Goal: Communication & Community: Answer question/provide support

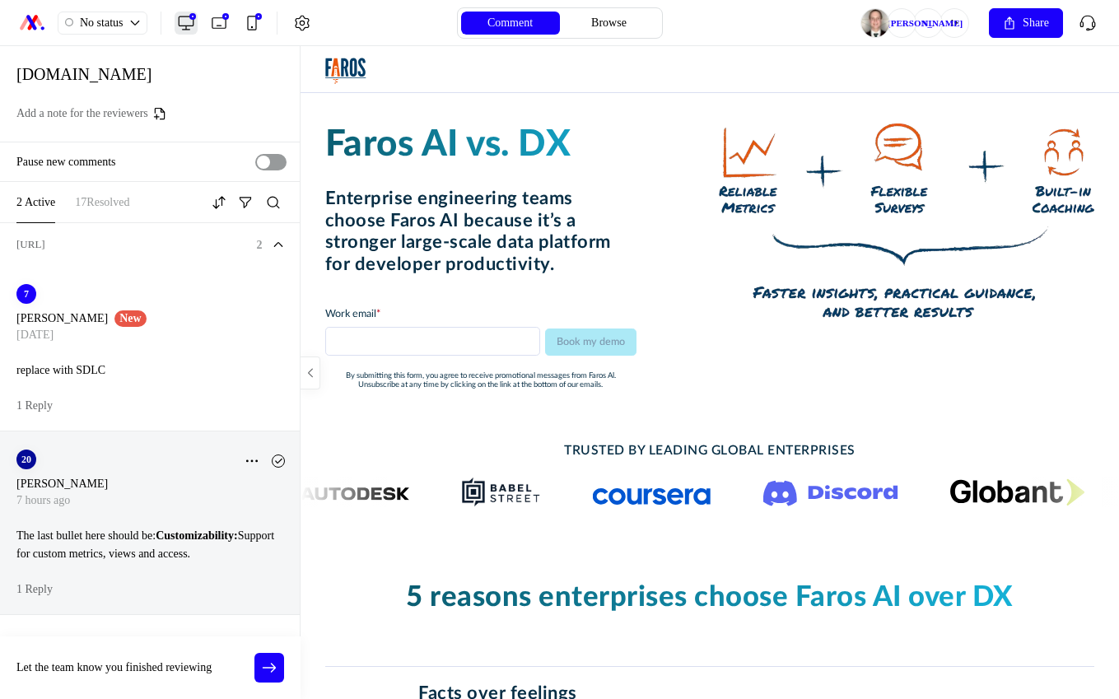
click at [213, 533] on strong "Customizability:" at bounding box center [197, 535] width 82 height 12
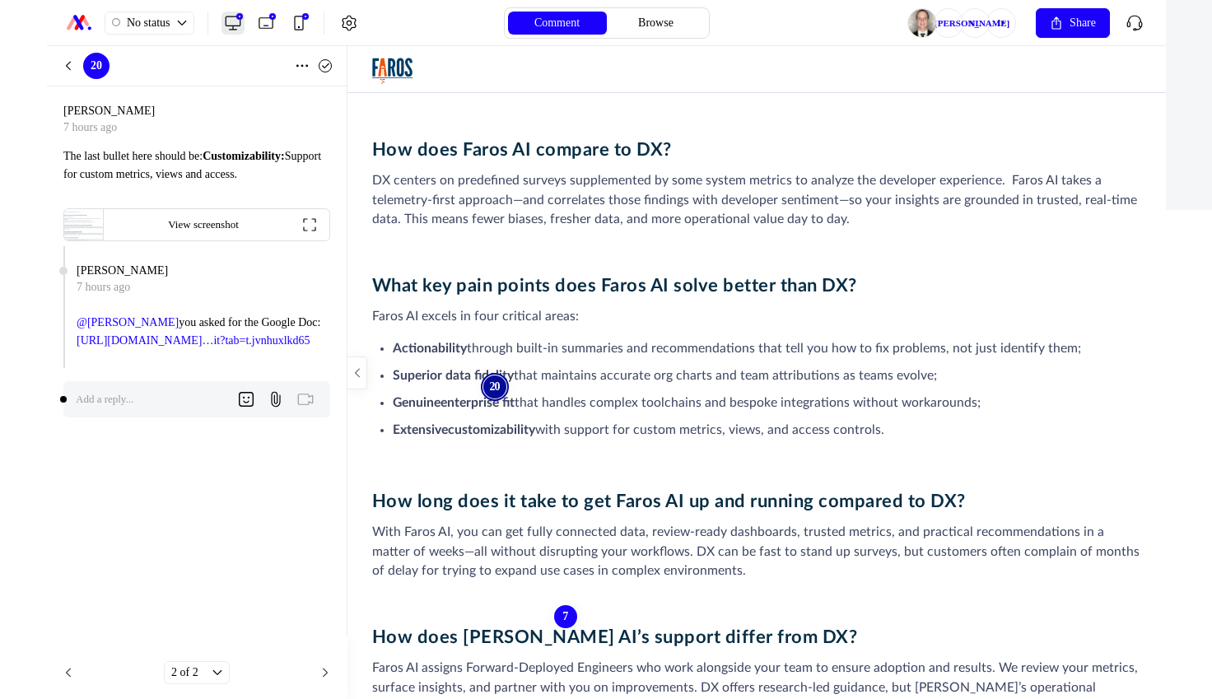
scroll to position [3160, 0]
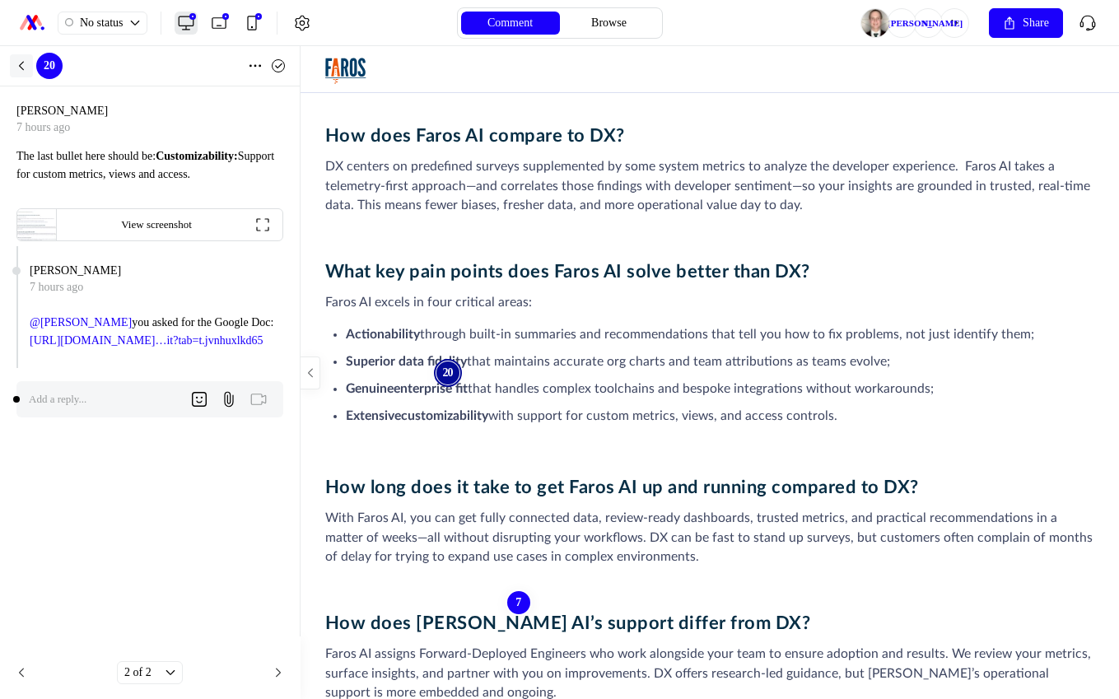
click at [20, 66] on icon at bounding box center [22, 65] width 4 height 7
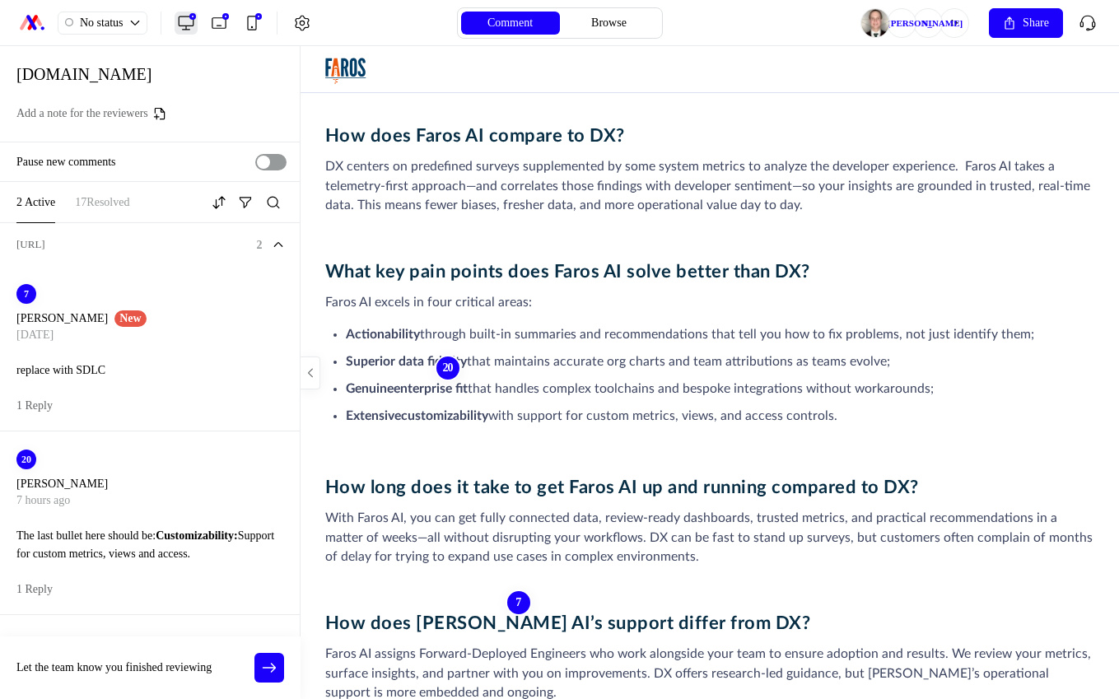
click at [126, 210] on div "17 Resolved" at bounding box center [102, 203] width 54 height 20
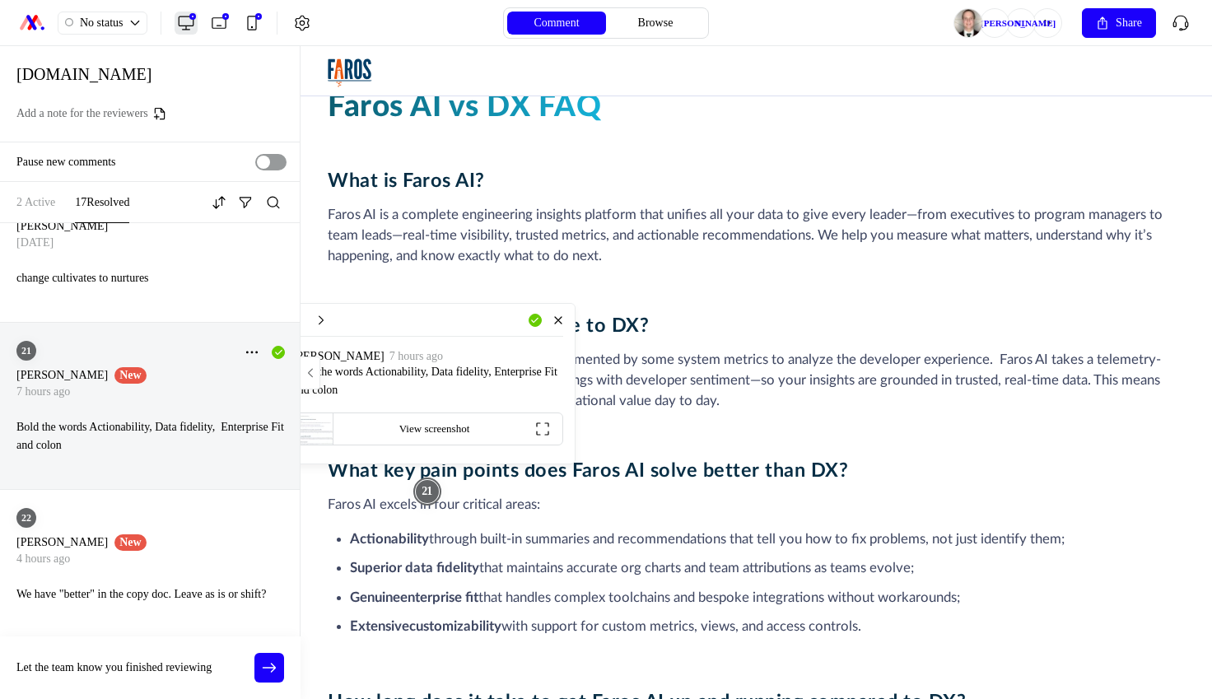
scroll to position [2474, 0]
drag, startPoint x: 389, startPoint y: 321, endPoint x: 525, endPoint y: 303, distance: 137.1
click at [525, 304] on div "Unresolve" at bounding box center [428, 320] width 270 height 33
click at [450, 374] on p "Bold the words Actionability, Data fidelity, Enterprise Fit and colon" at bounding box center [428, 381] width 270 height 36
click at [315, 317] on icon at bounding box center [321, 320] width 13 height 13
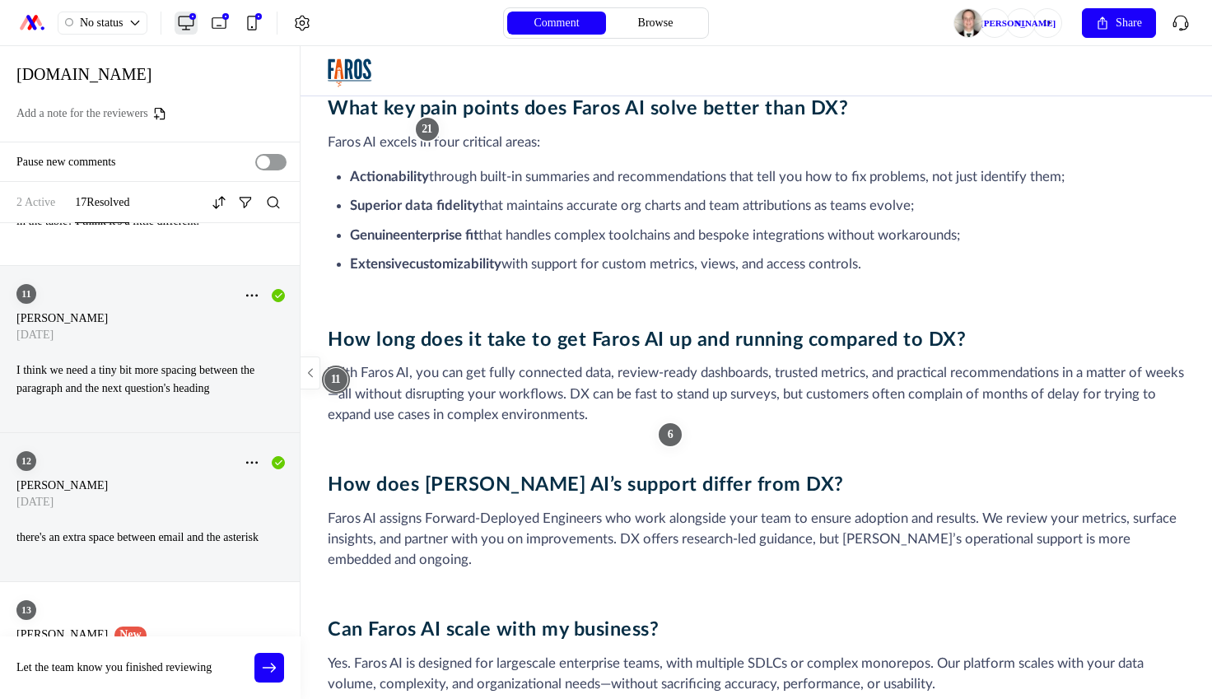
scroll to position [3562, 0]
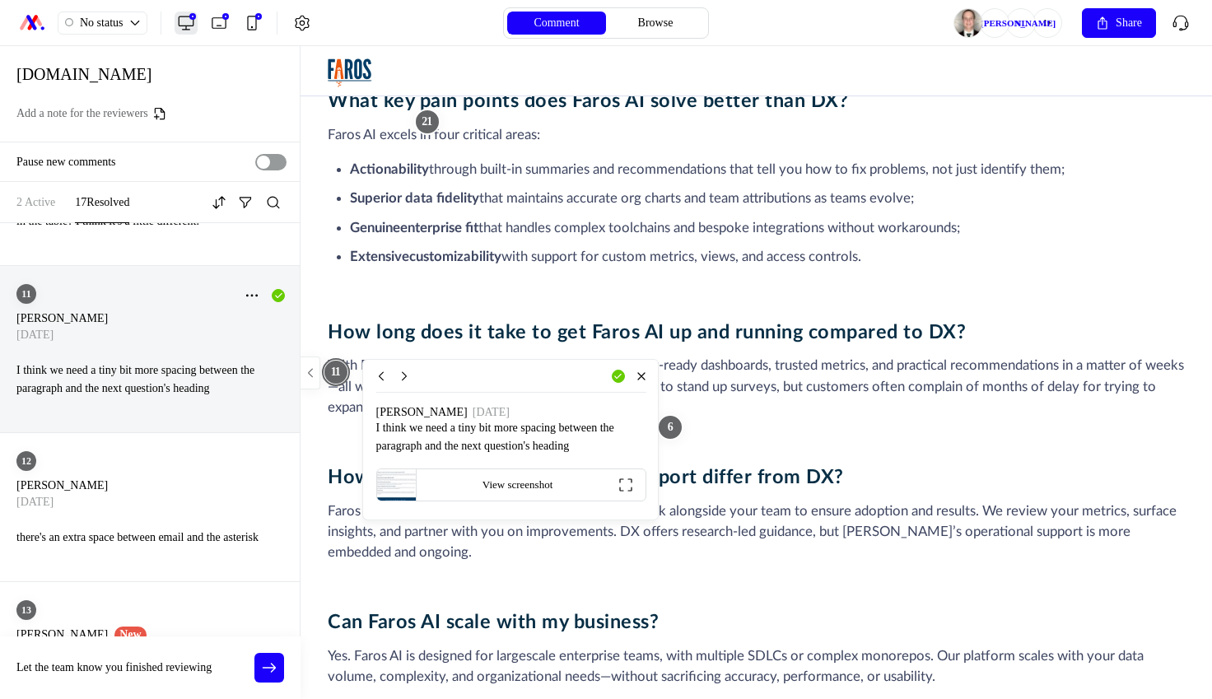
click at [674, 427] on div at bounding box center [757, 372] width 912 height 653
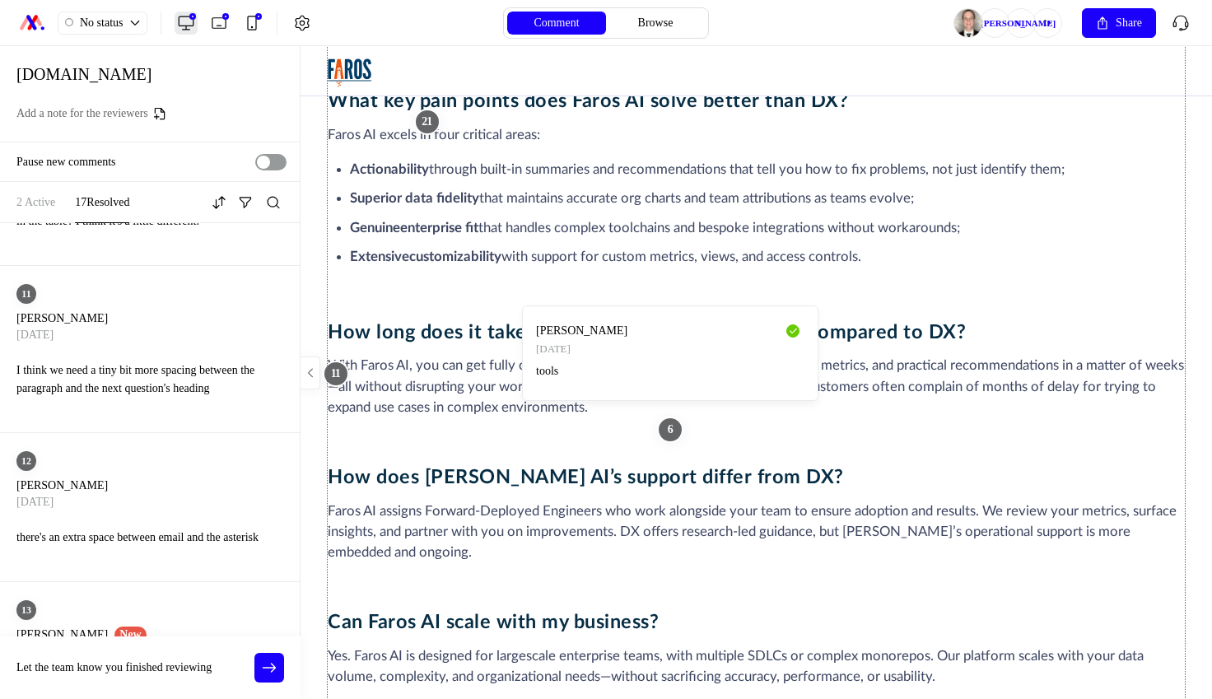
drag, startPoint x: 563, startPoint y: 467, endPoint x: 814, endPoint y: 501, distance: 253.4
click at [563, 467] on div "What is Faros AI? Faros AI is a complete engineering insights platform that uni…" at bounding box center [756, 384] width 857 height 1168
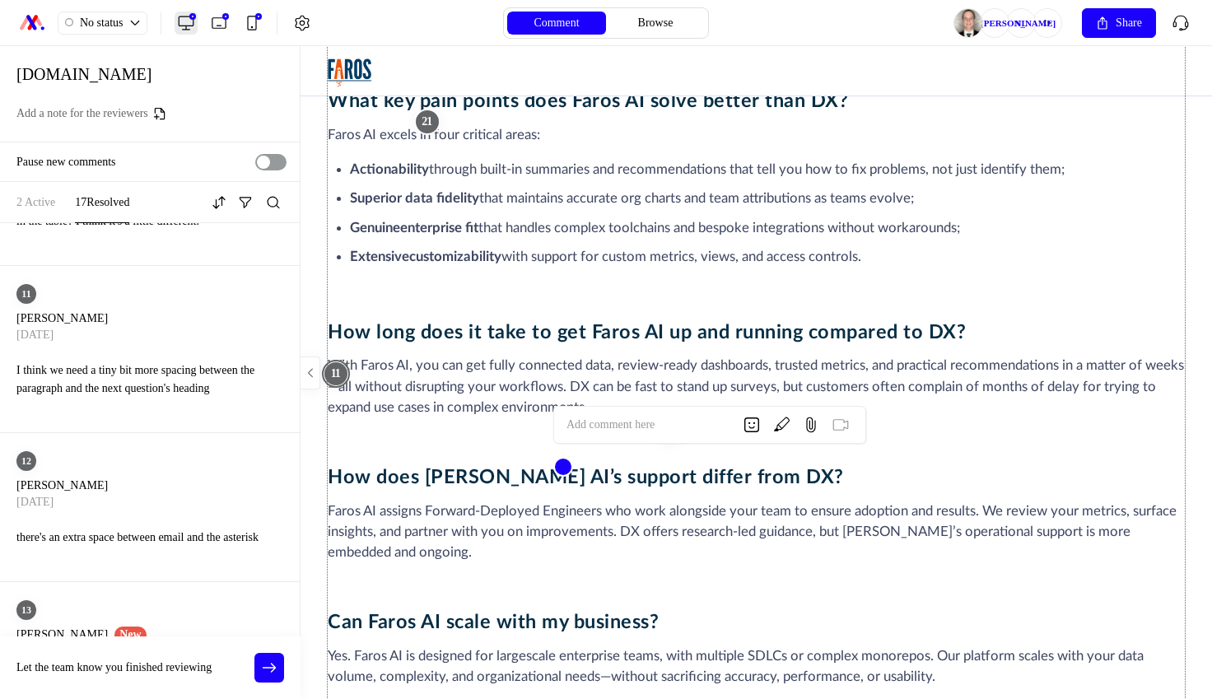
click at [481, 286] on div "What is Faros AI? Faros AI is a complete engineering insights platform that uni…" at bounding box center [756, 384] width 857 height 1168
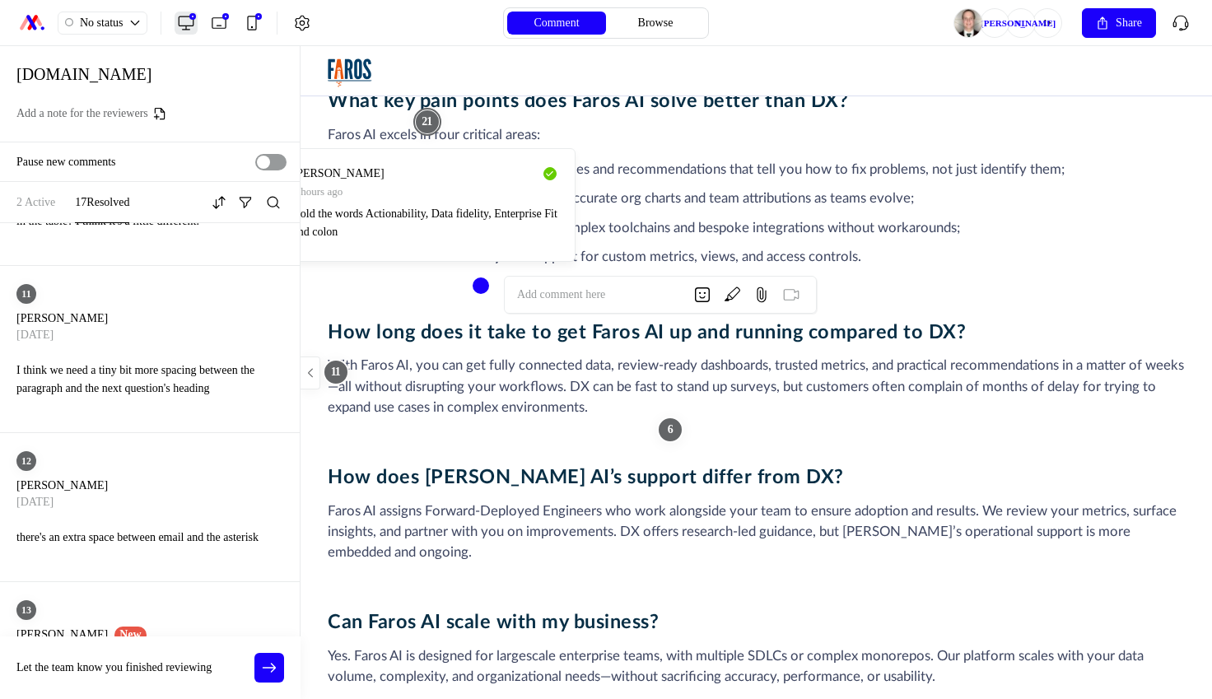
click at [504, 226] on p "Bold the words Actionability, Data fidelity, Enterprise Fit and colon" at bounding box center [427, 223] width 268 height 36
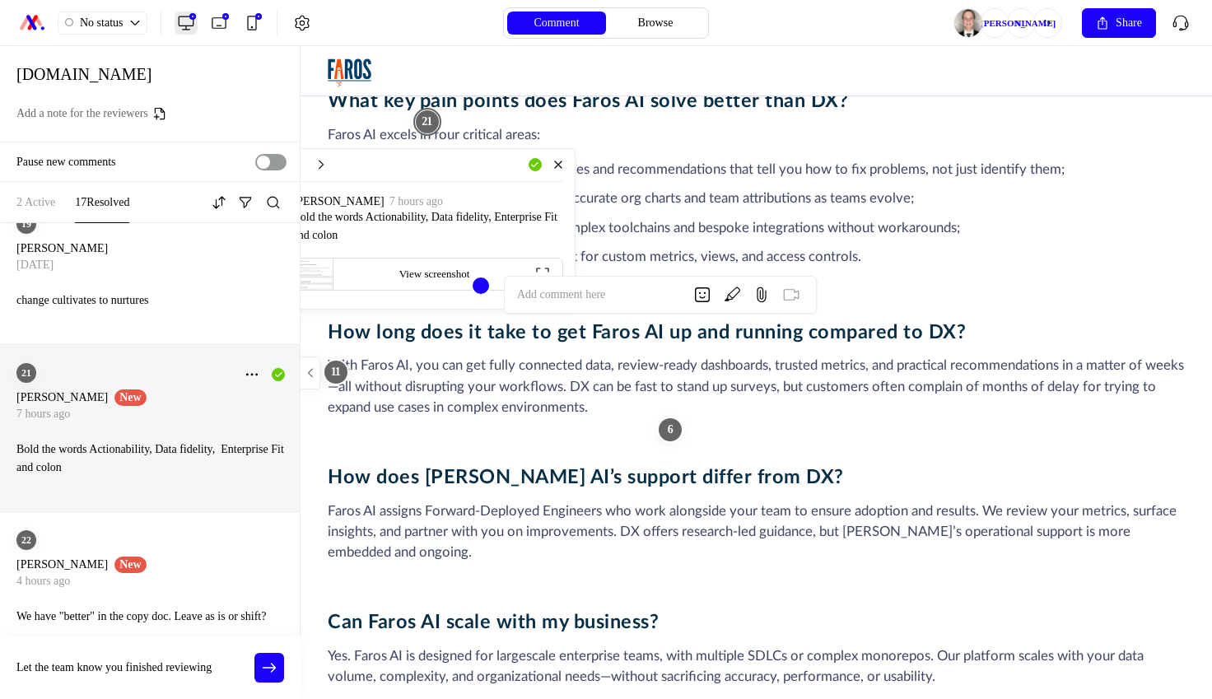
scroll to position [2474, 0]
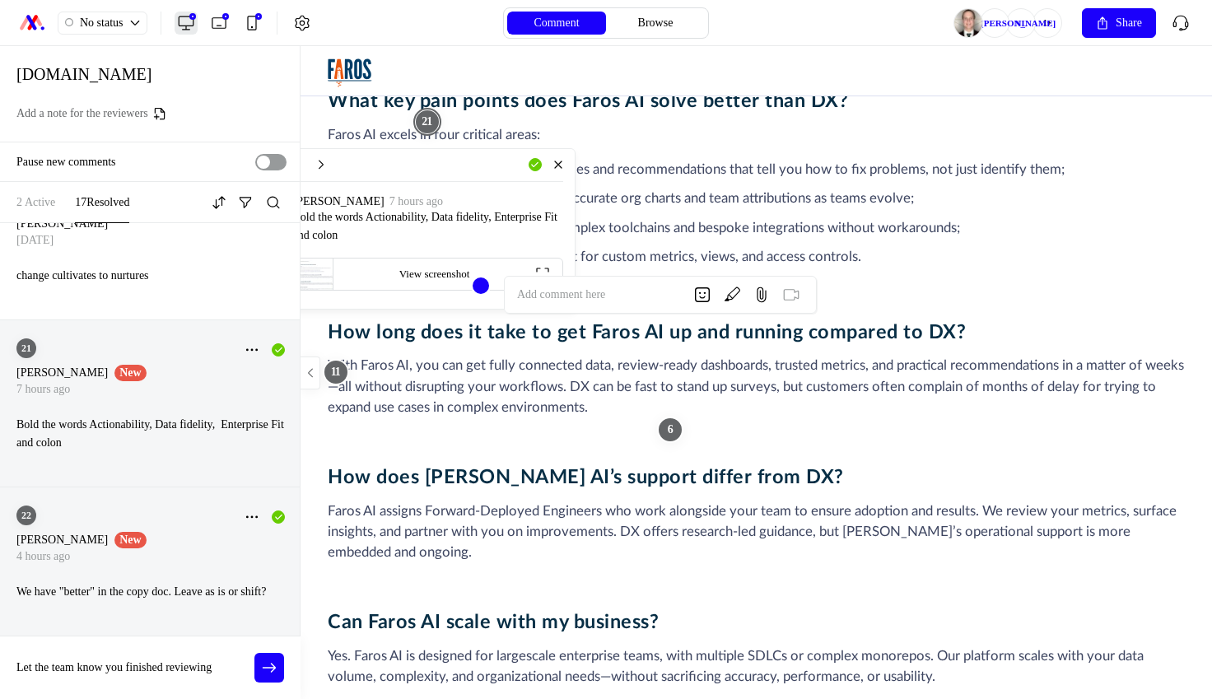
click at [201, 585] on p "We have "better" in the copy doc. Leave as is or shift?" at bounding box center [152, 592] width 273 height 18
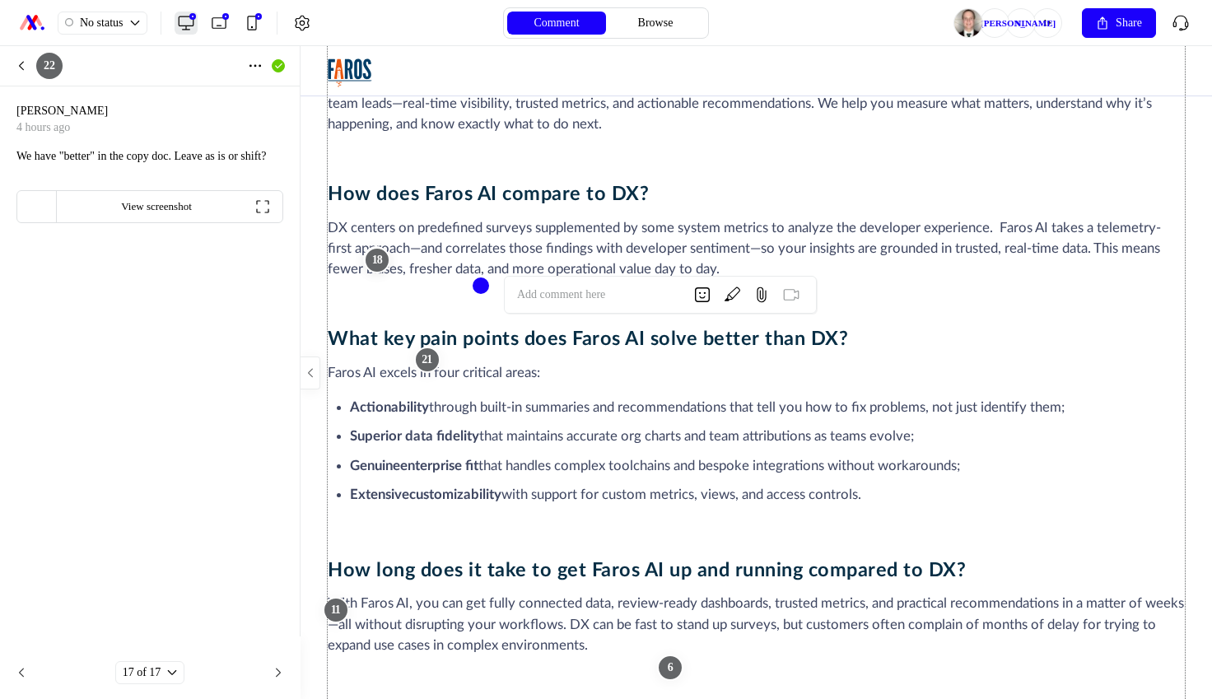
scroll to position [3222, 0]
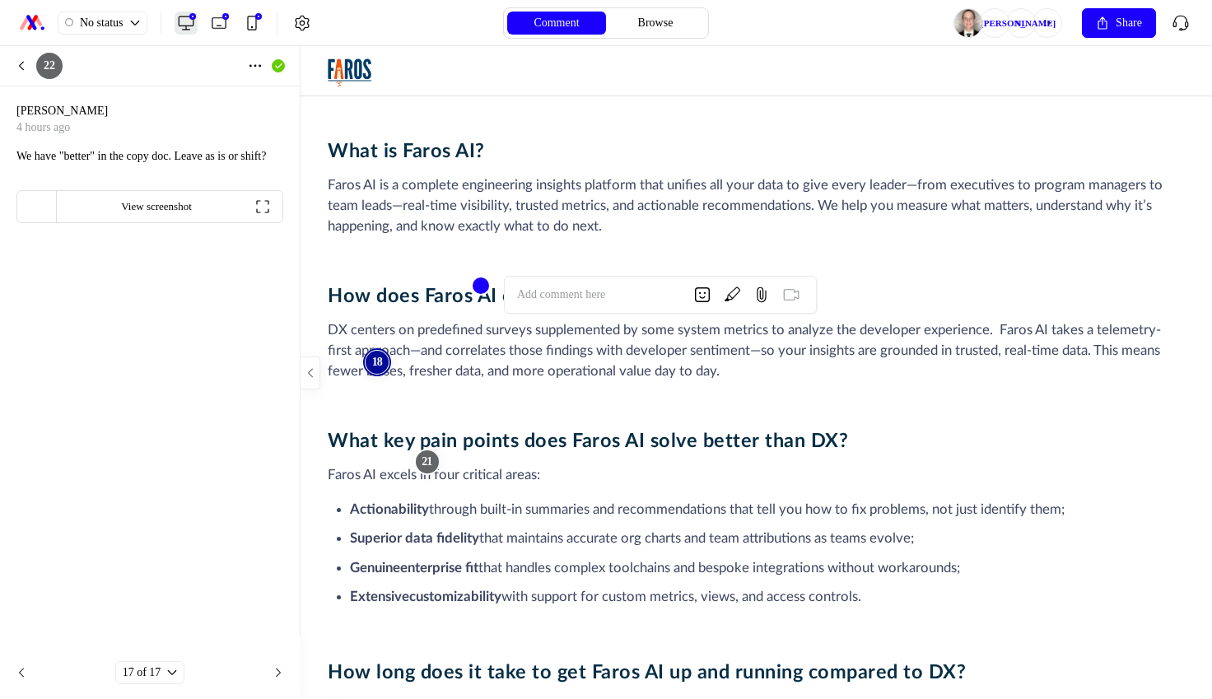
click at [371, 360] on div "18" at bounding box center [377, 362] width 23 height 23
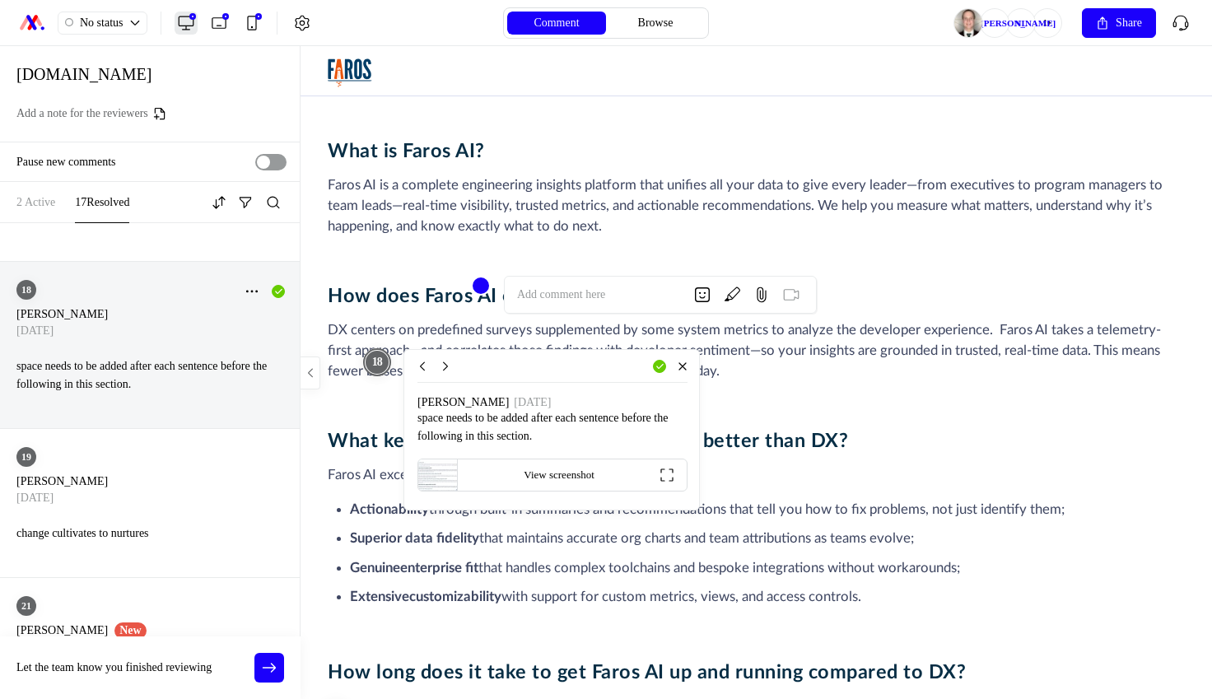
scroll to position [2213, 0]
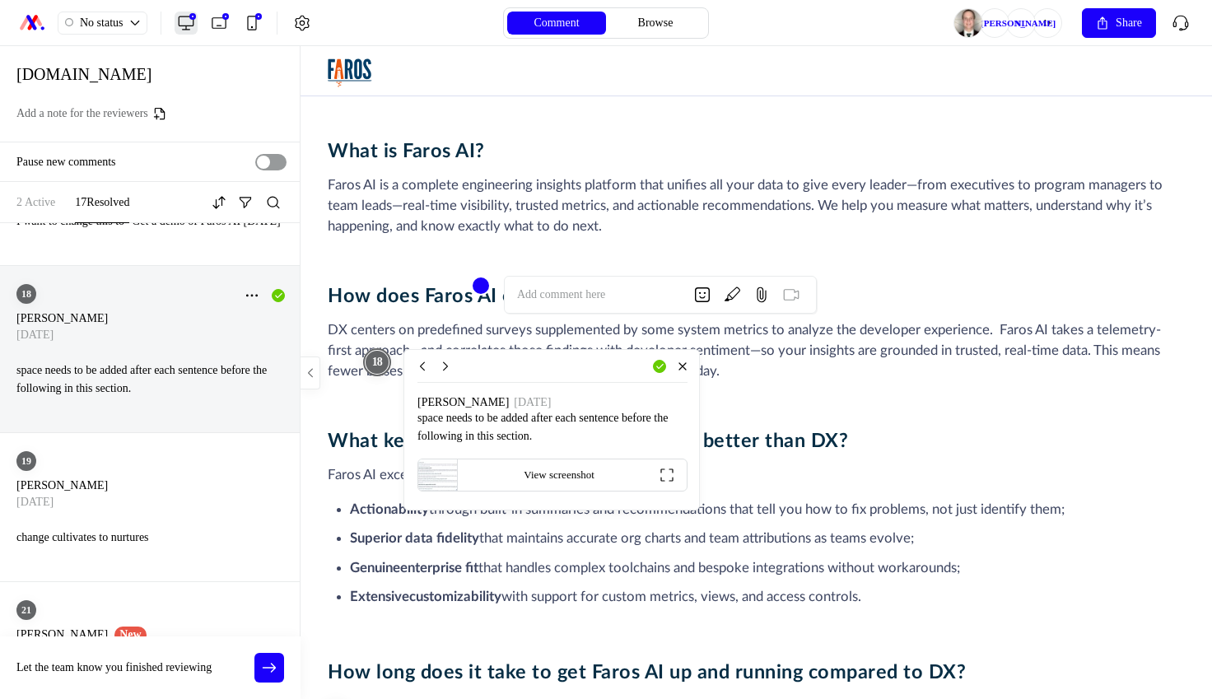
click at [725, 562] on div at bounding box center [757, 372] width 912 height 653
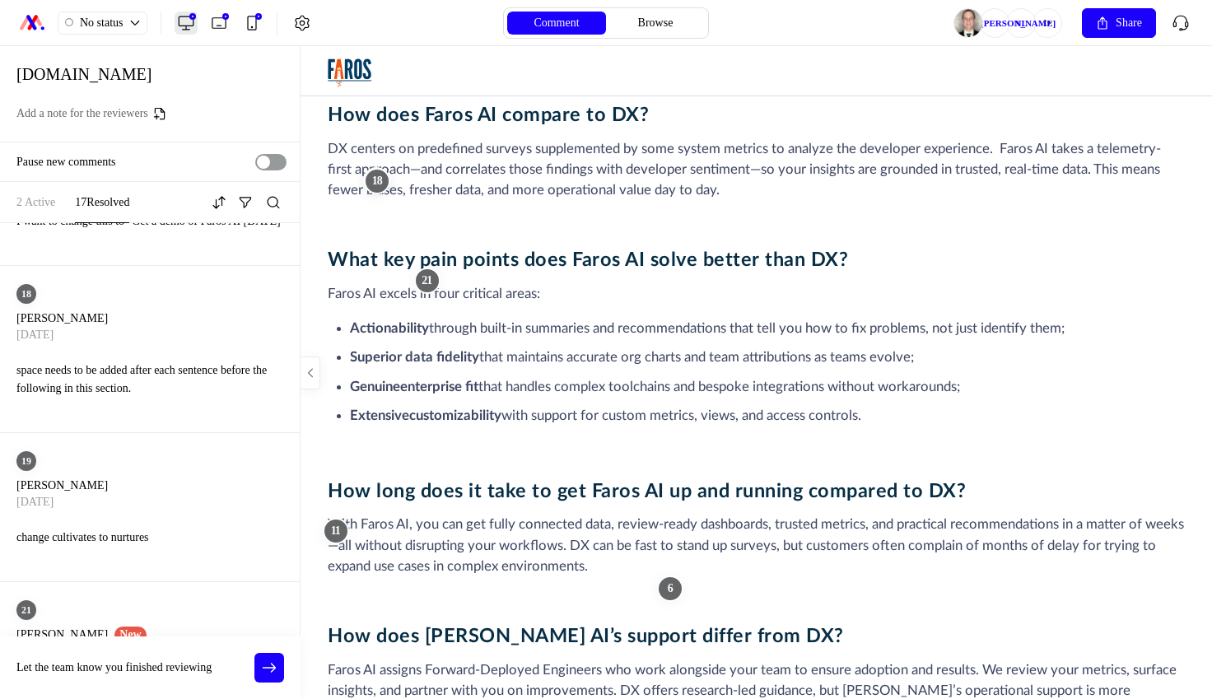
scroll to position [3414, 0]
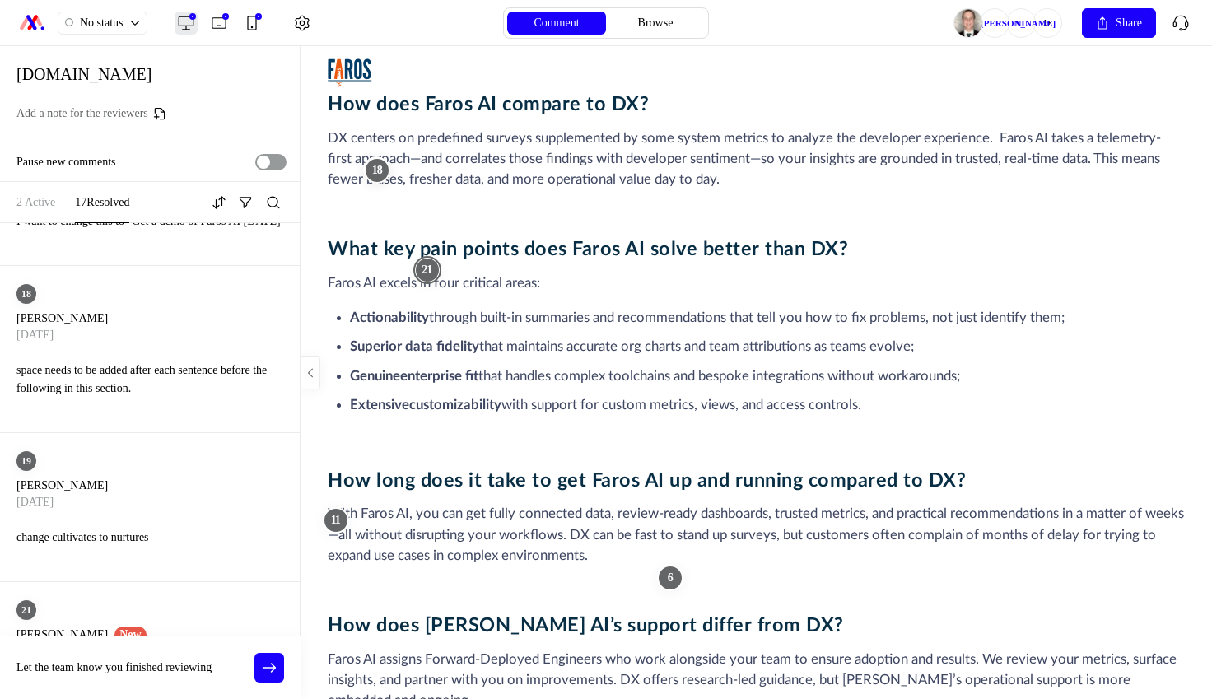
click at [422, 267] on div "21" at bounding box center [426, 270] width 23 height 23
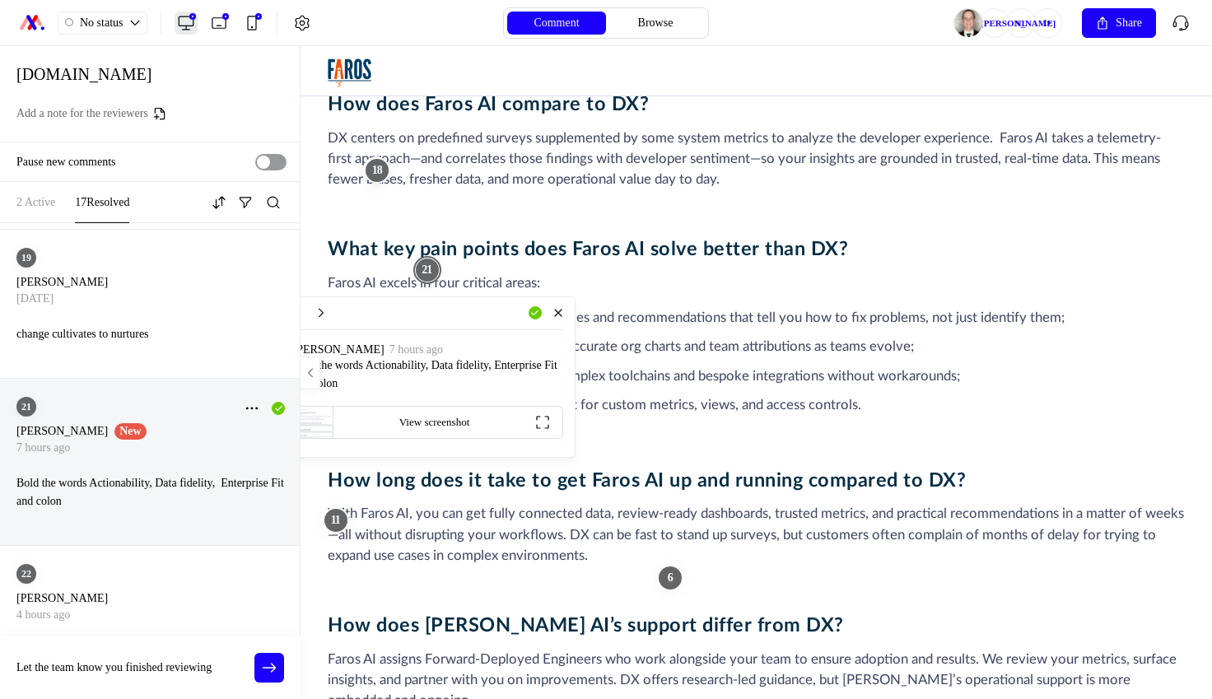
scroll to position [2474, 0]
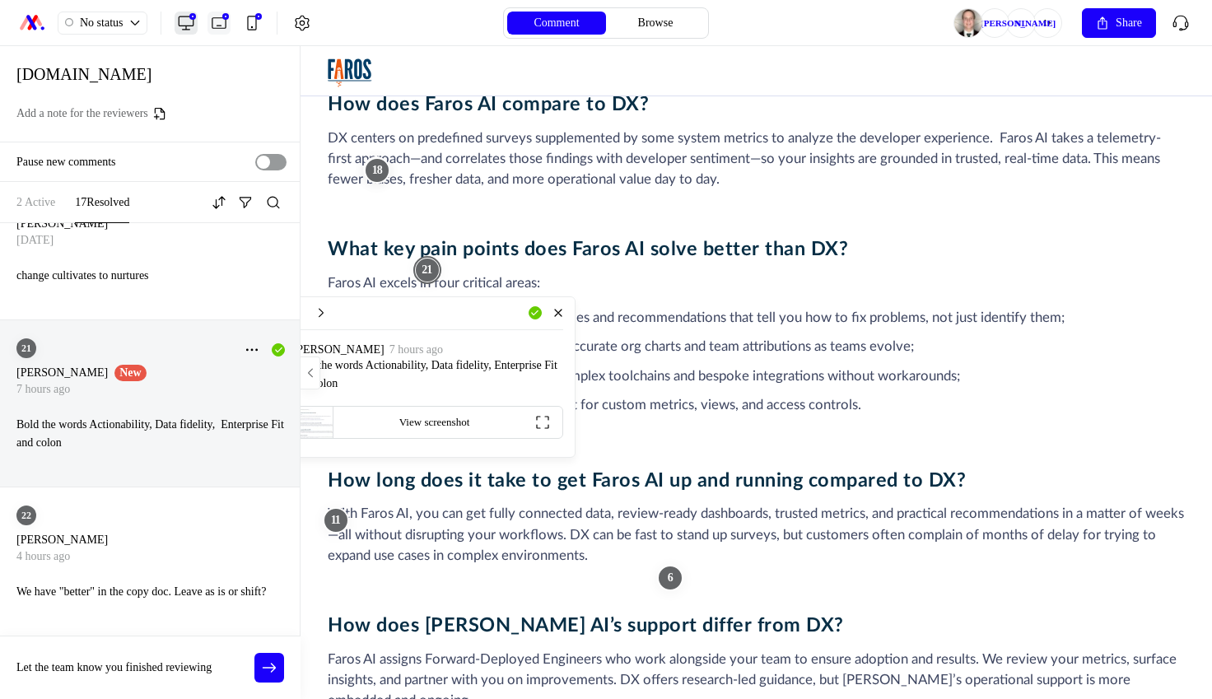
click at [218, 21] on icon at bounding box center [219, 23] width 16 height 16
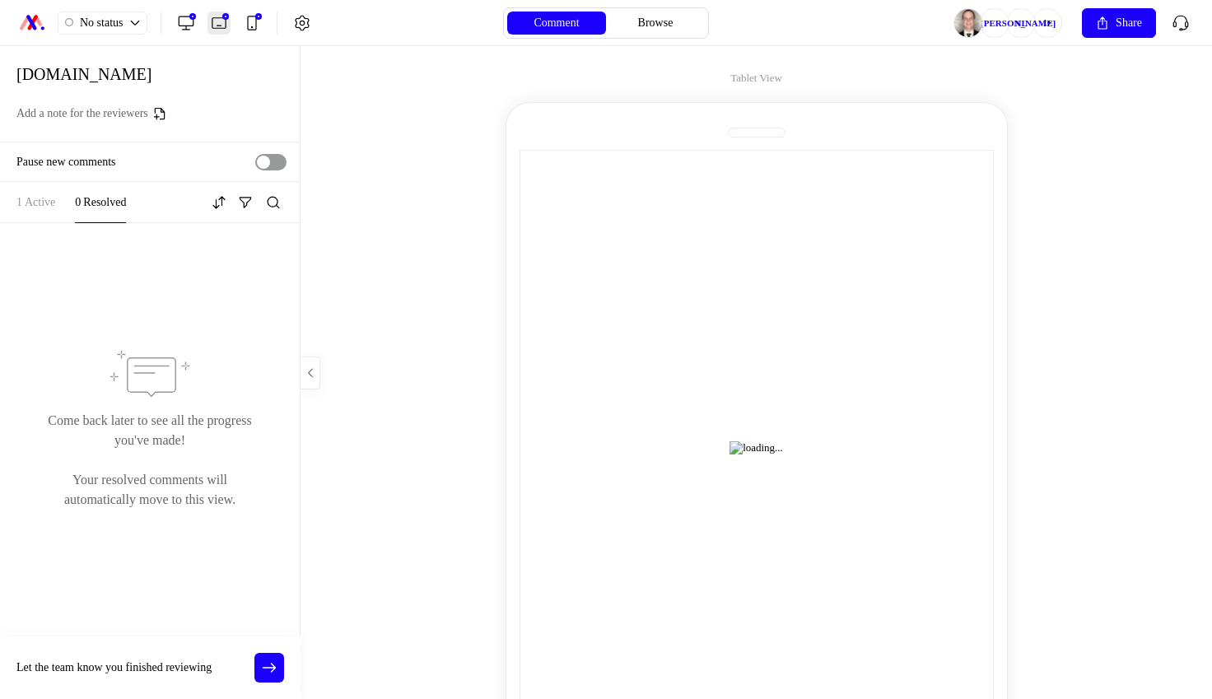
scroll to position [0, 0]
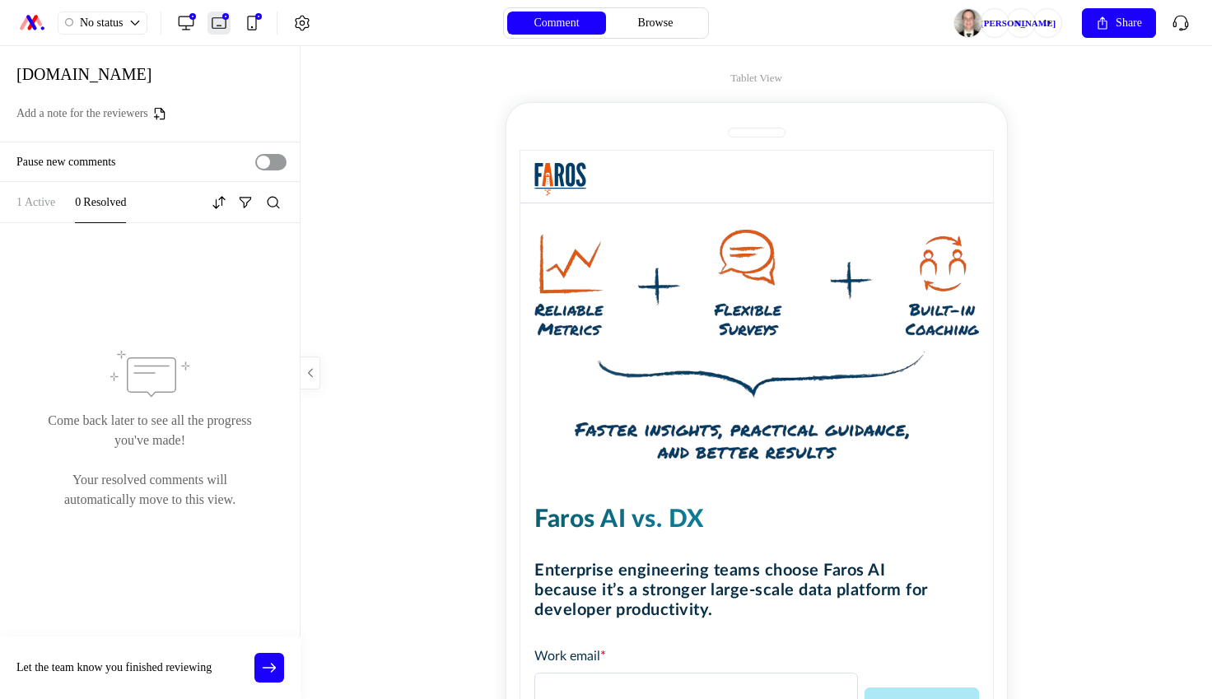
click at [55, 198] on div "1 Active" at bounding box center [35, 203] width 39 height 20
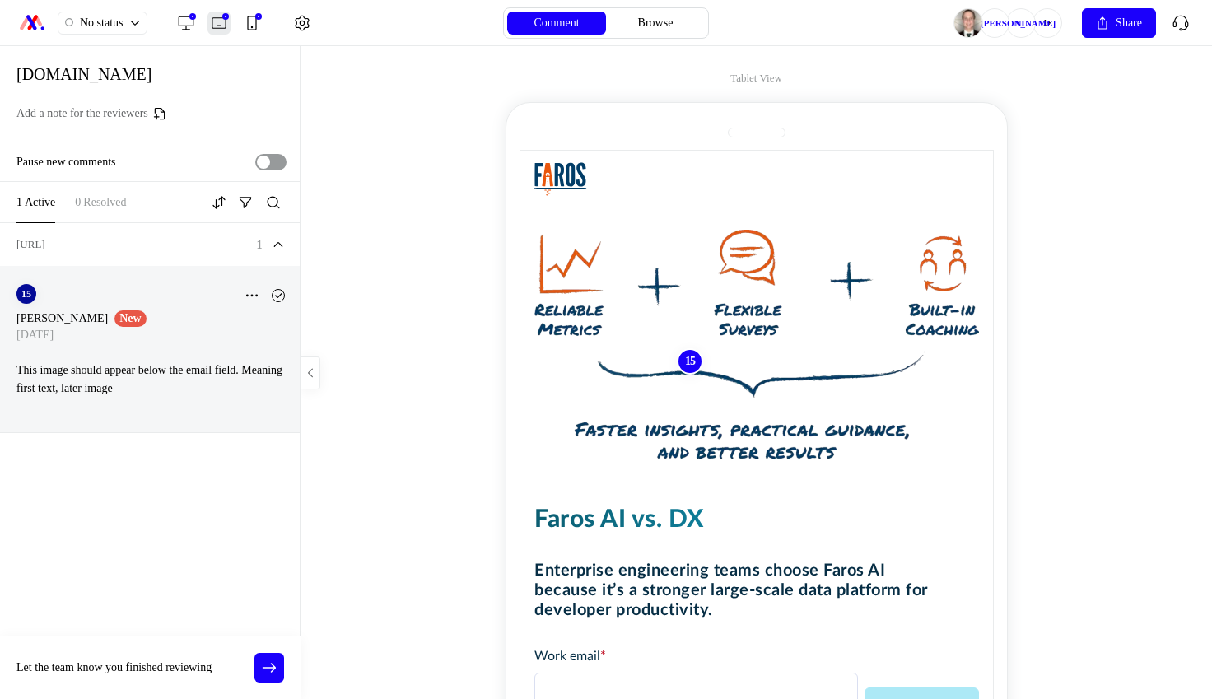
click at [230, 384] on p "This image should appear below the email field. Meaning first text, later image" at bounding box center [152, 379] width 273 height 36
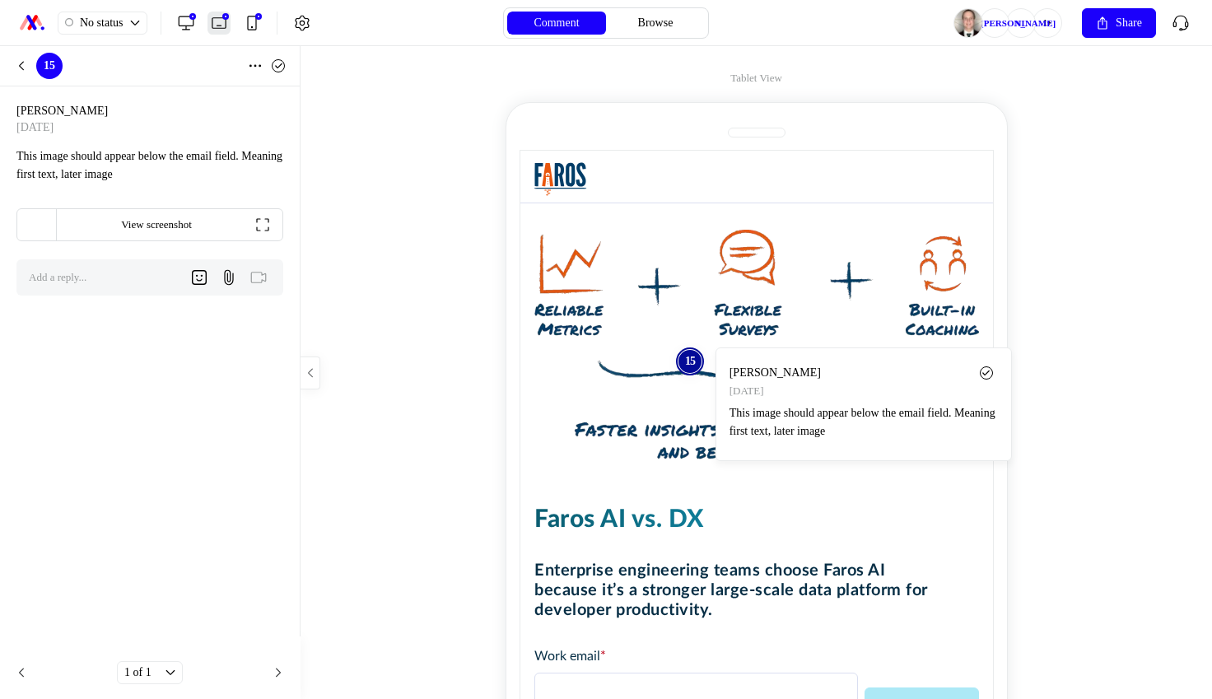
click at [686, 362] on div "15" at bounding box center [688, 360] width 23 height 23
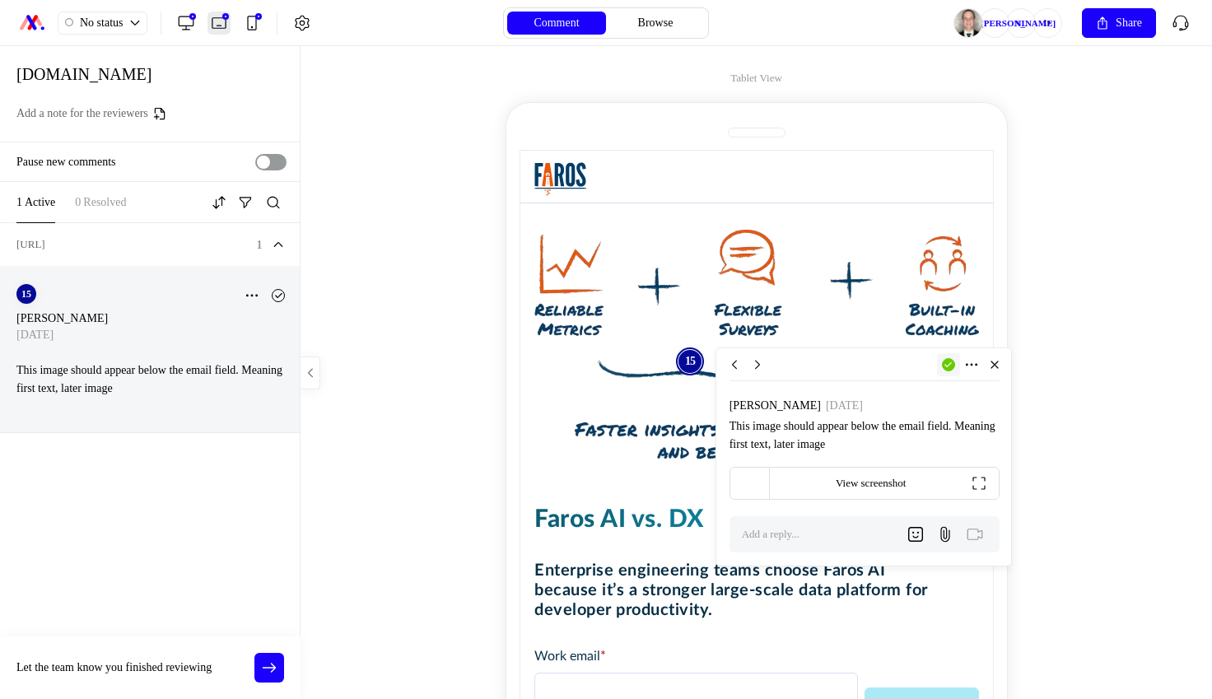
click at [952, 372] on div at bounding box center [948, 364] width 23 height 23
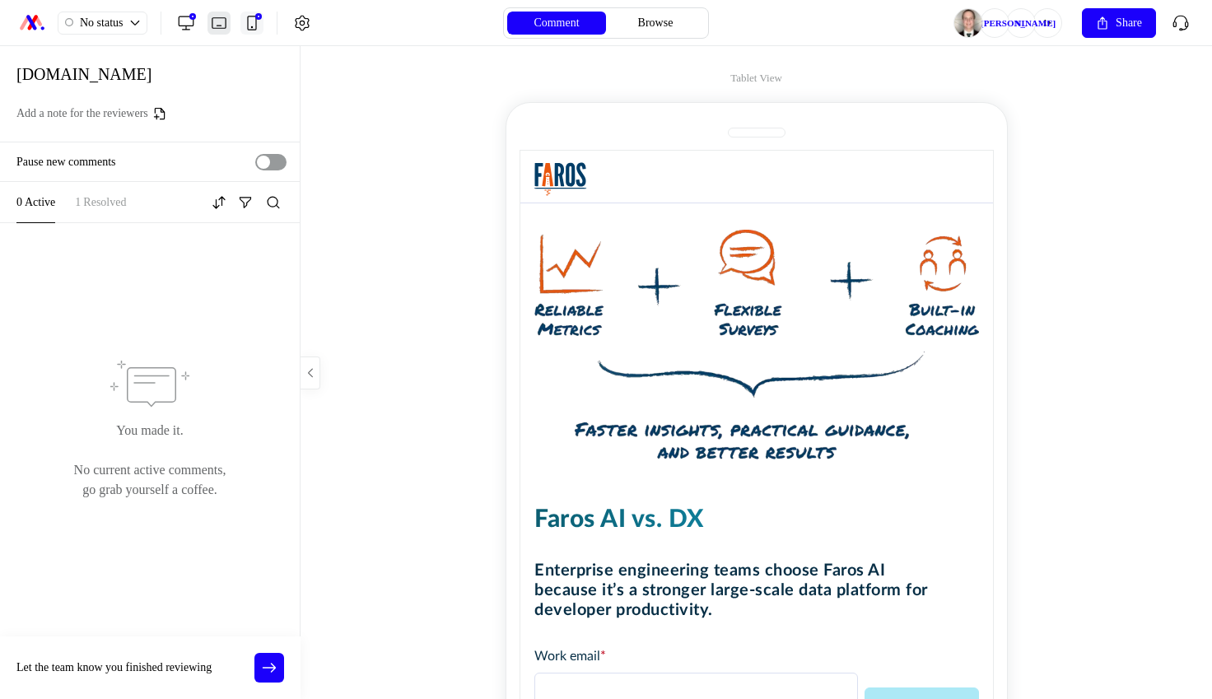
click at [263, 30] on button "Mobile (2)" at bounding box center [251, 23] width 23 height 23
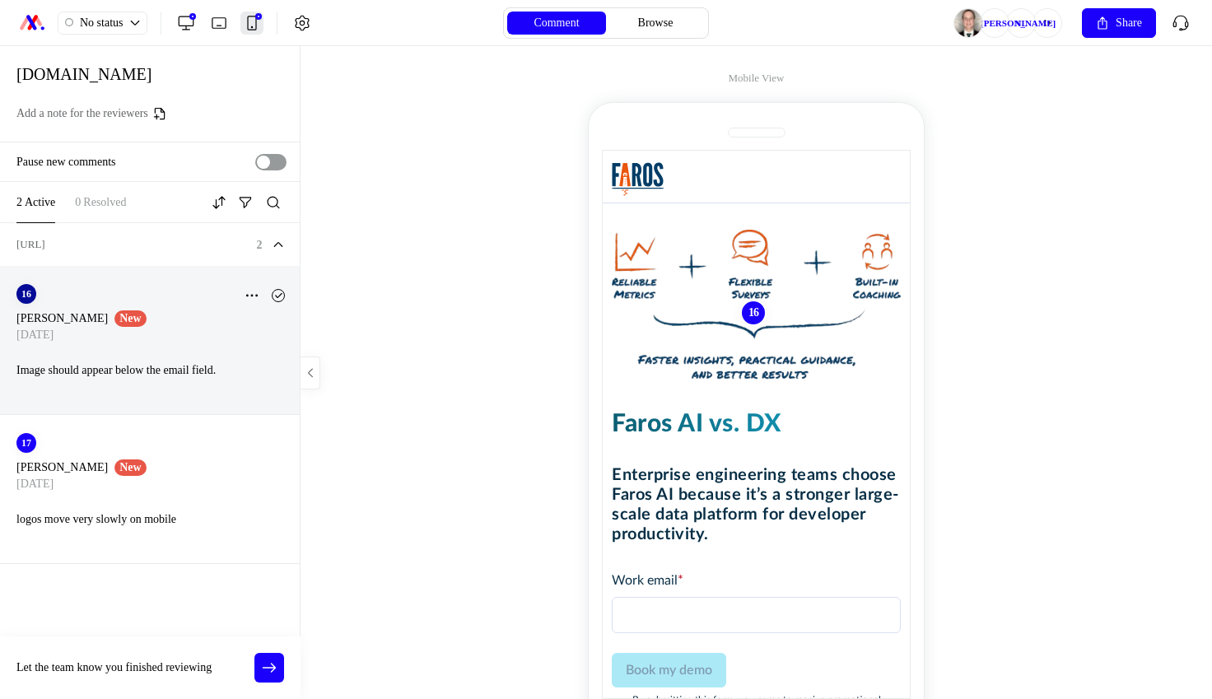
click at [236, 383] on div "Image should appear below the email field." at bounding box center [152, 370] width 273 height 41
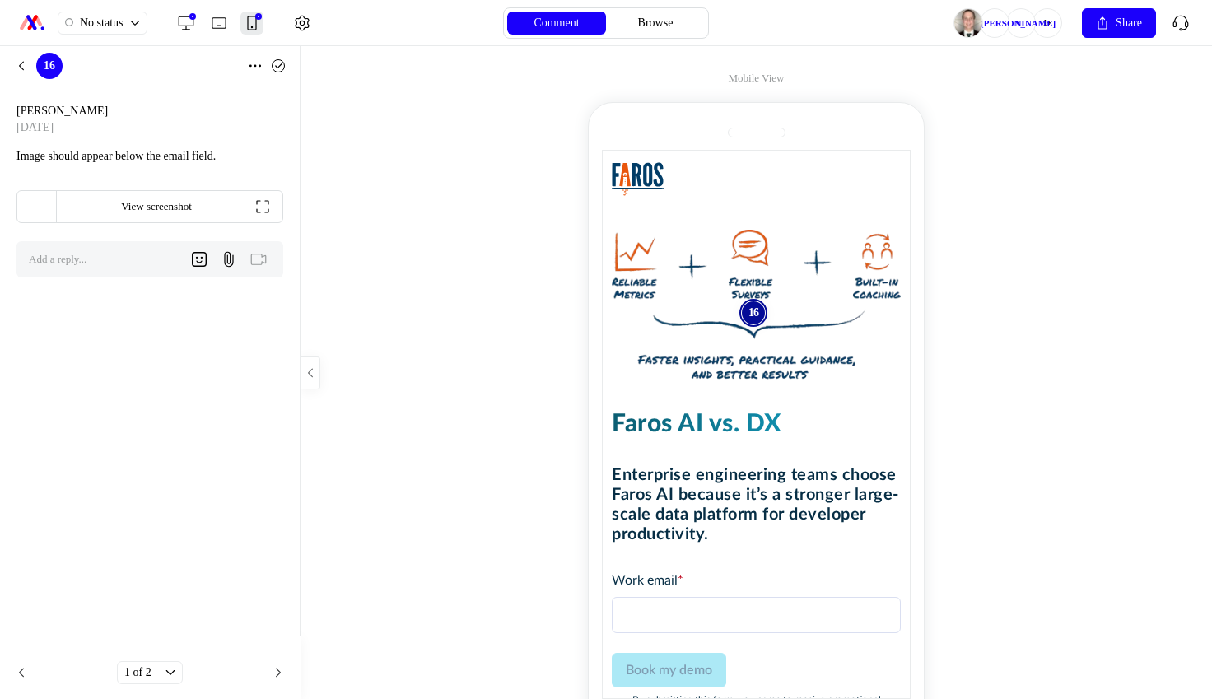
click at [751, 310] on div "16" at bounding box center [752, 312] width 23 height 23
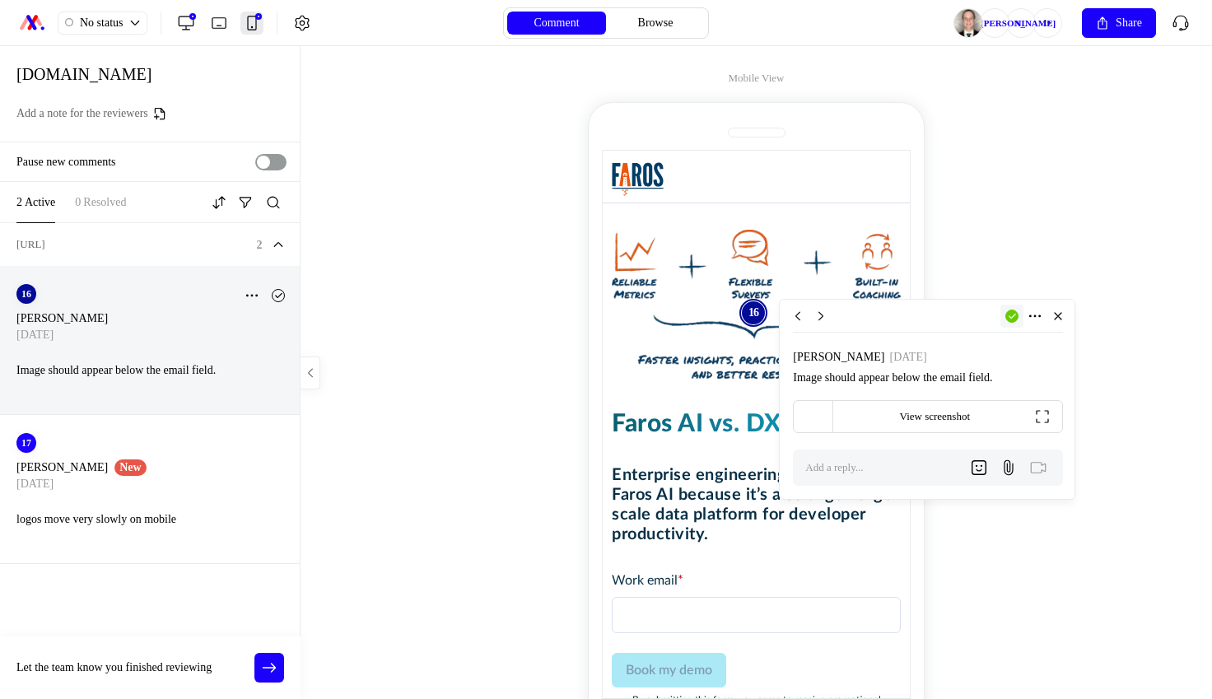
click at [1015, 314] on icon at bounding box center [1013, 316] width 6 height 4
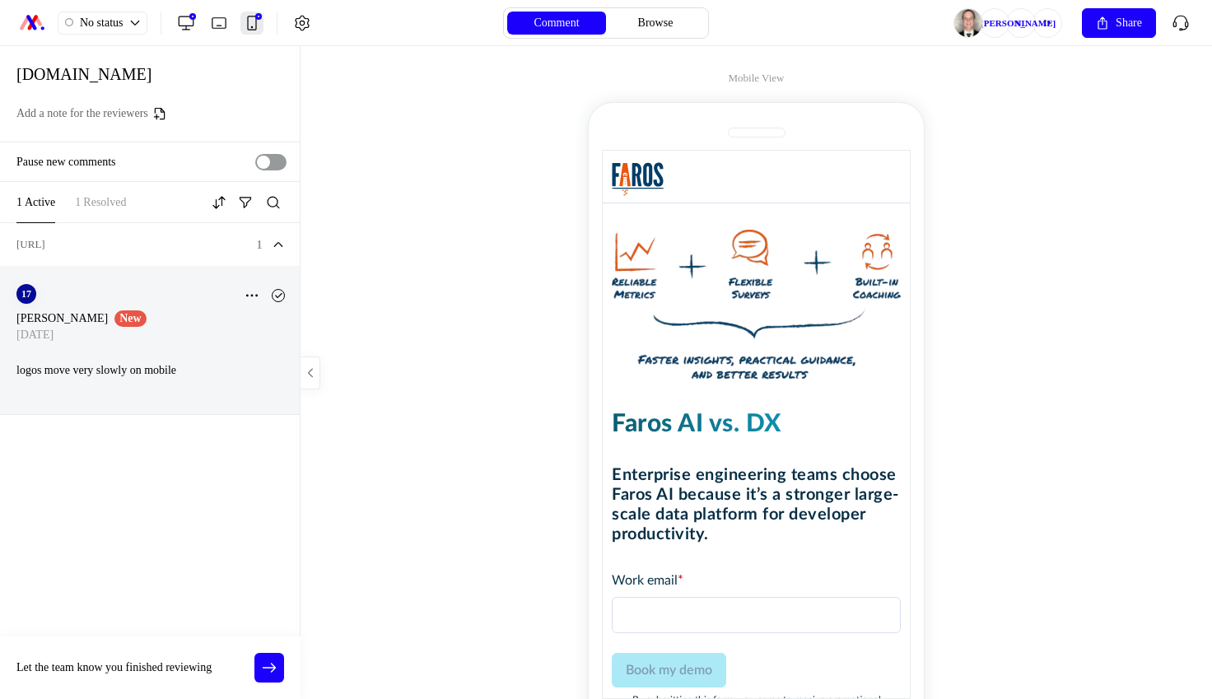
click at [141, 366] on p "logos move very slowly on mobile" at bounding box center [152, 370] width 273 height 18
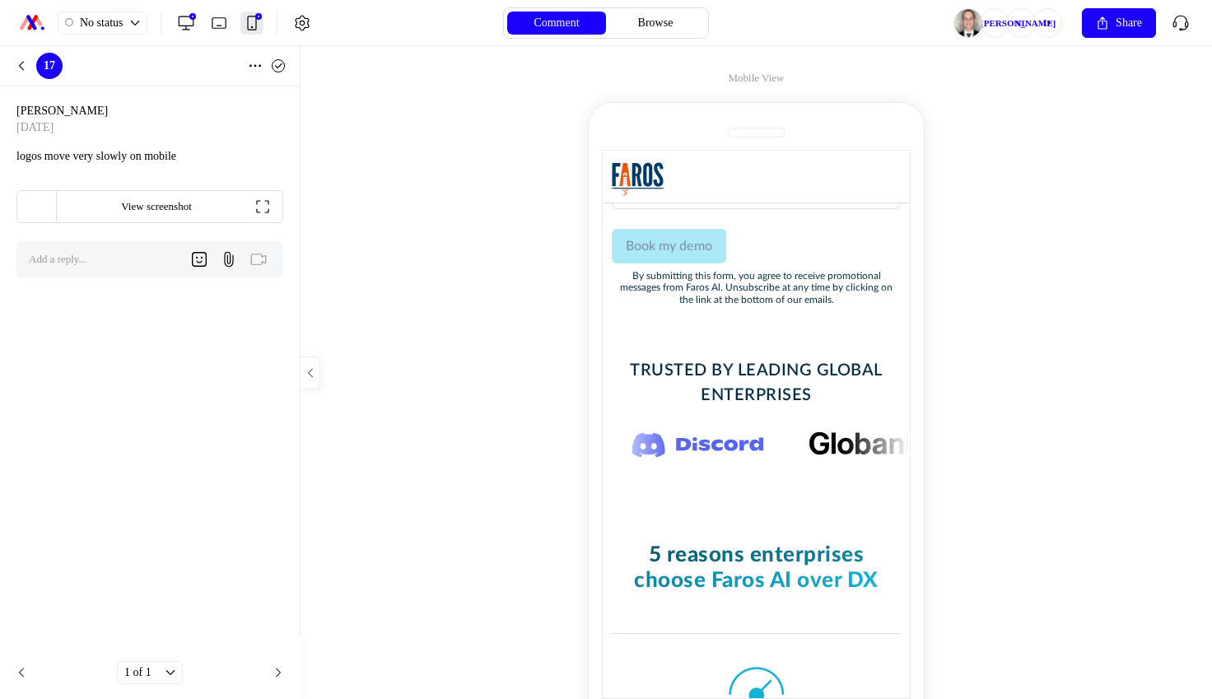
scroll to position [444, 0]
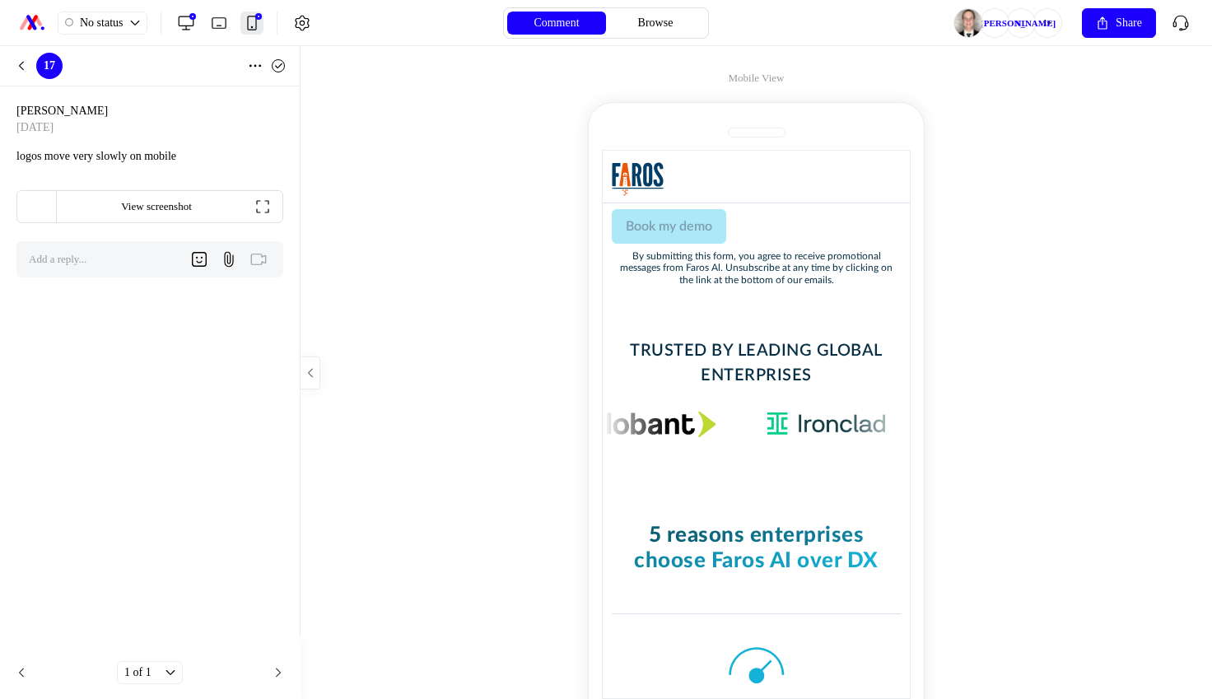
click at [104, 248] on div at bounding box center [101, 259] width 171 height 36
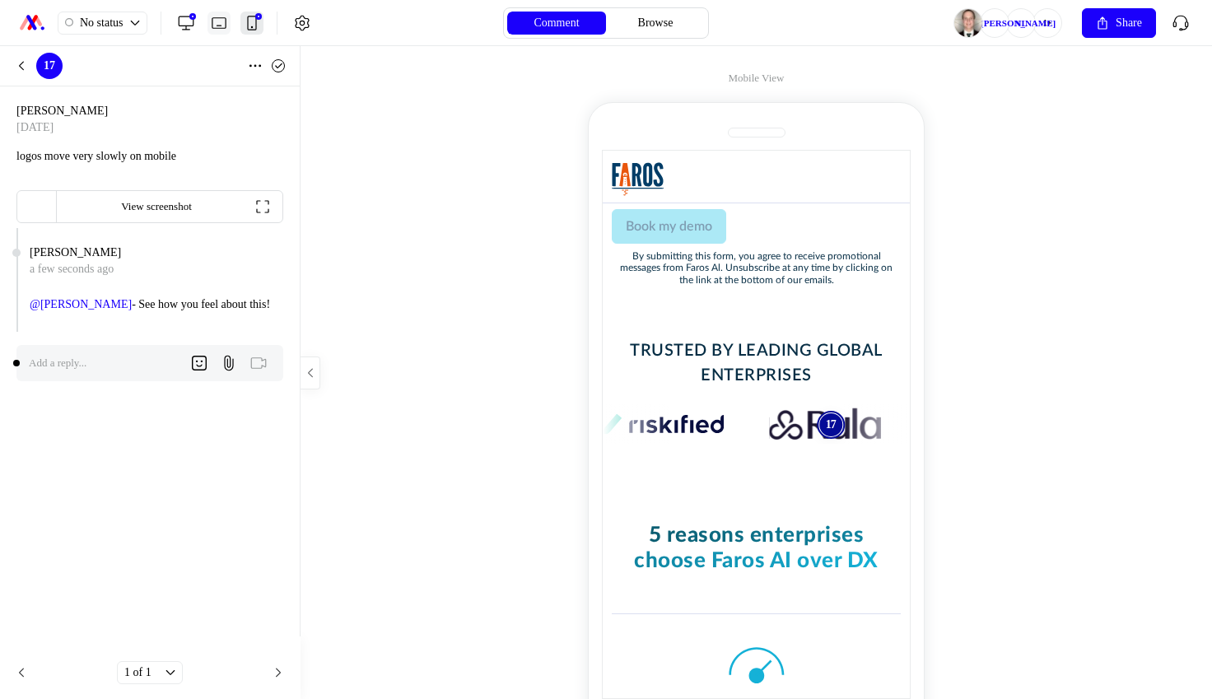
click at [219, 33] on button "Tablet (1)" at bounding box center [219, 23] width 23 height 23
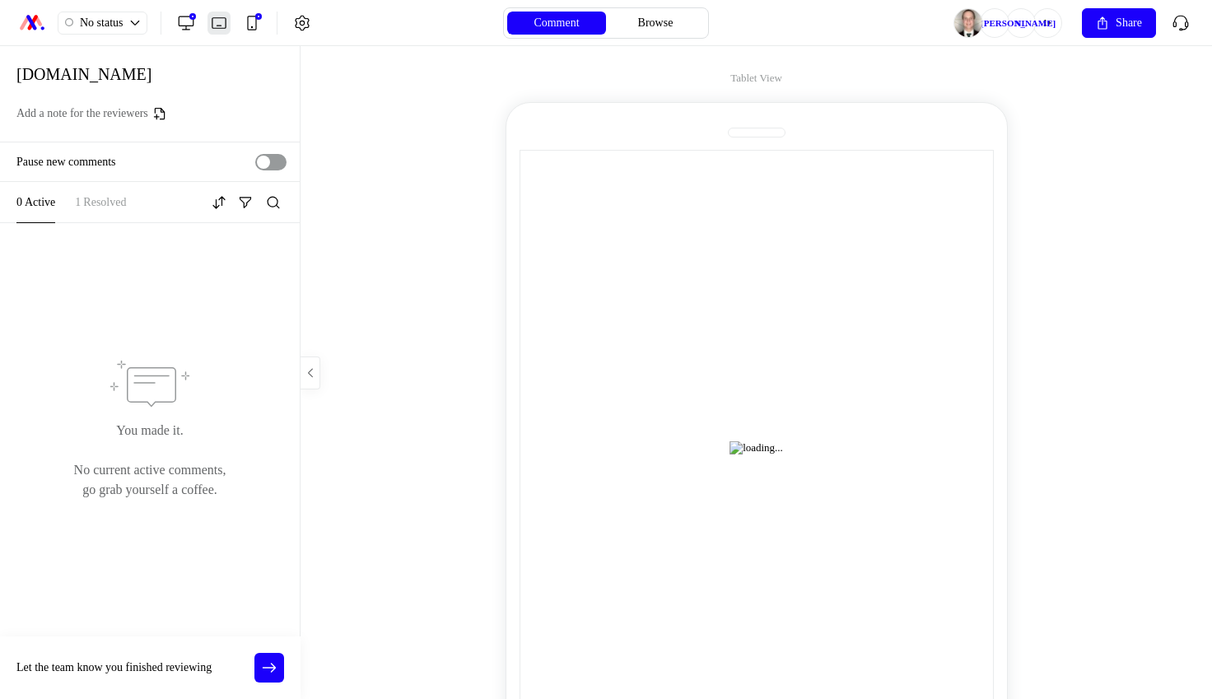
click at [206, 28] on div "Desktop (19) Tablet (1) Mobile (2)" at bounding box center [219, 23] width 116 height 23
click at [200, 28] on div "Desktop (19) Tablet (1) Mobile (2)" at bounding box center [219, 23] width 116 height 23
click at [191, 25] on icon at bounding box center [186, 23] width 16 height 16
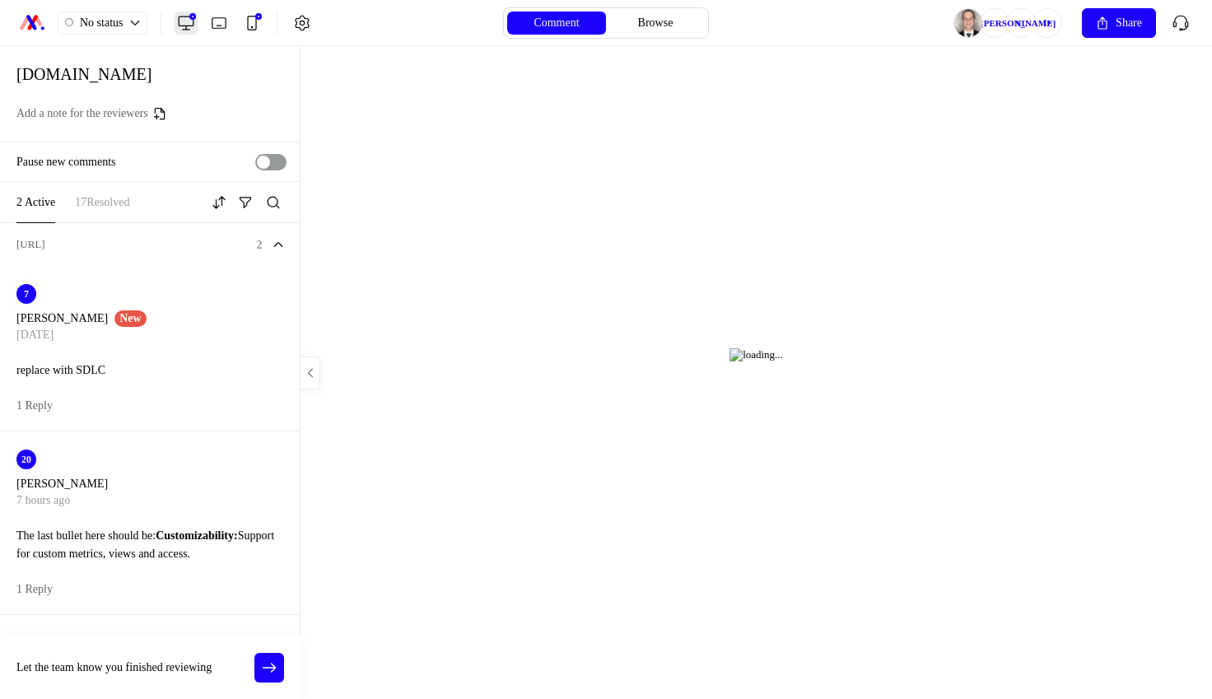
scroll to position [0, 0]
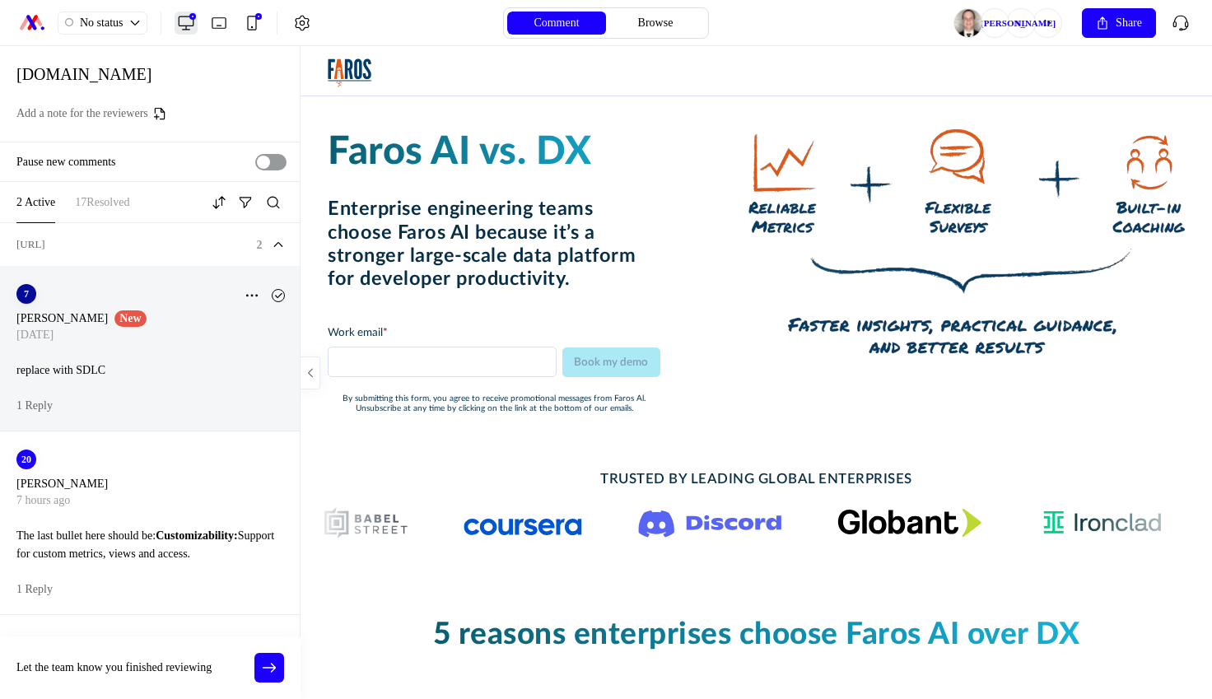
click at [230, 397] on div "7 [PERSON_NAME] New [DATE] replace with SDLC 1 Reply Resolve" at bounding box center [150, 349] width 300 height 166
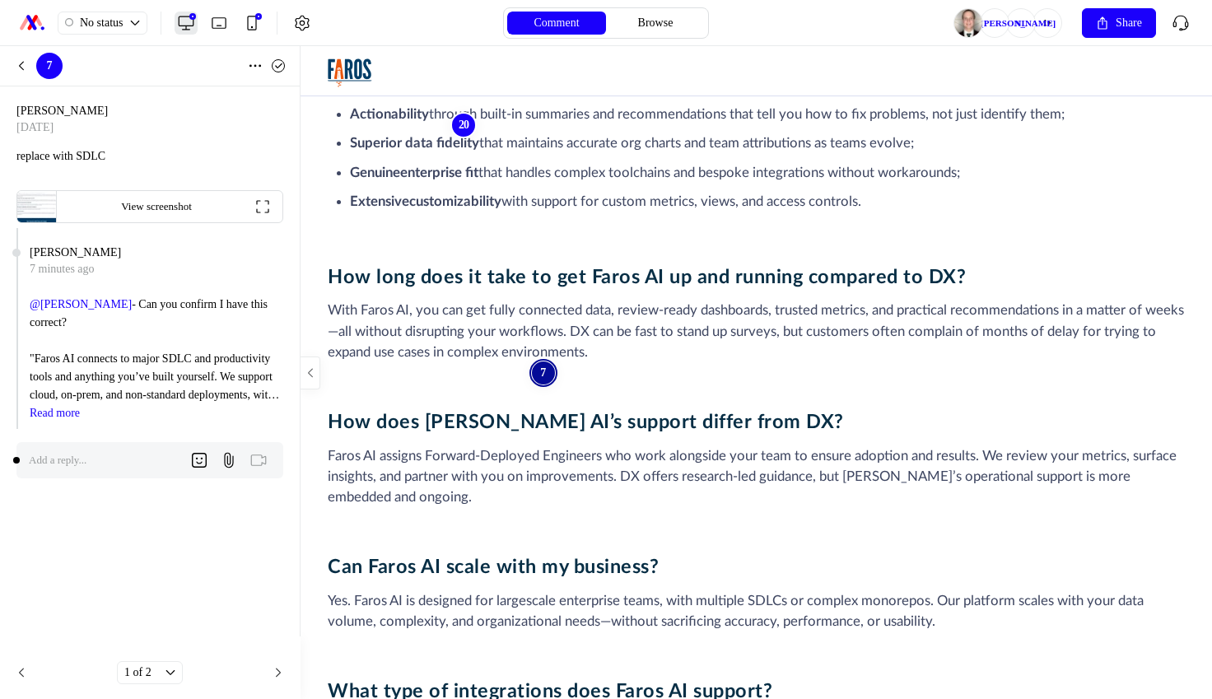
click at [16, 51] on div "7 Resolve" at bounding box center [150, 66] width 300 height 40
click at [21, 69] on icon at bounding box center [21, 65] width 13 height 13
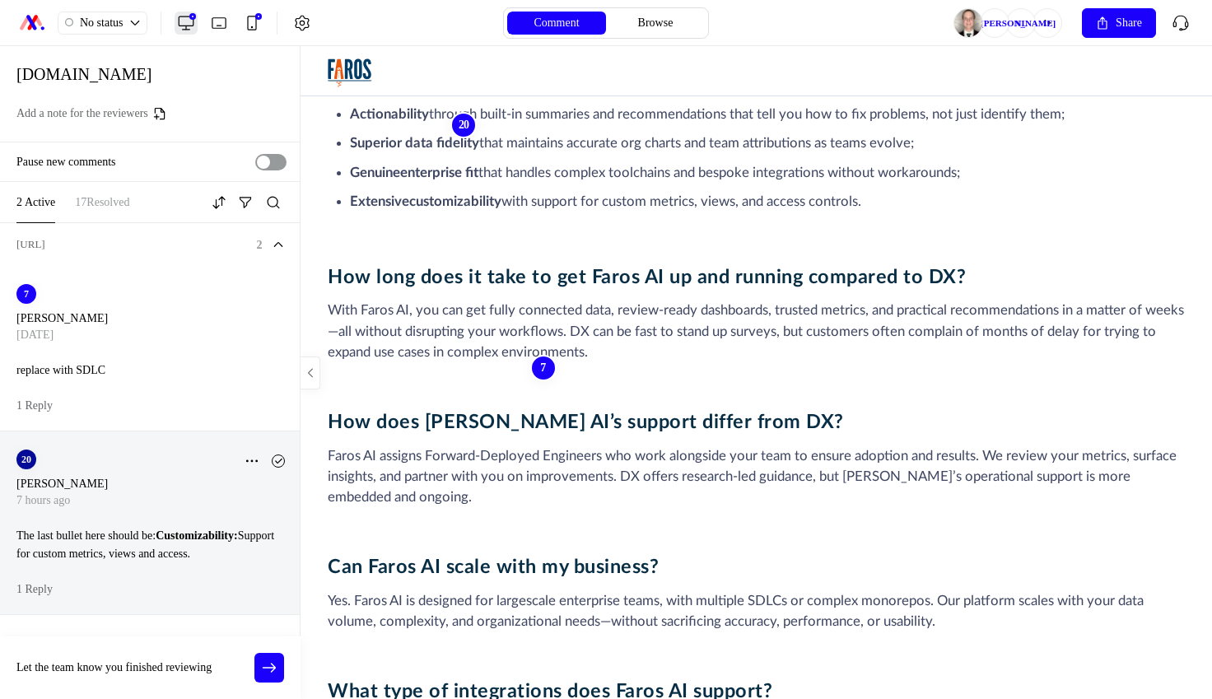
click at [131, 551] on p "The last bullet here should be: Customizability: Support for custom metrics, vi…" at bounding box center [152, 545] width 273 height 36
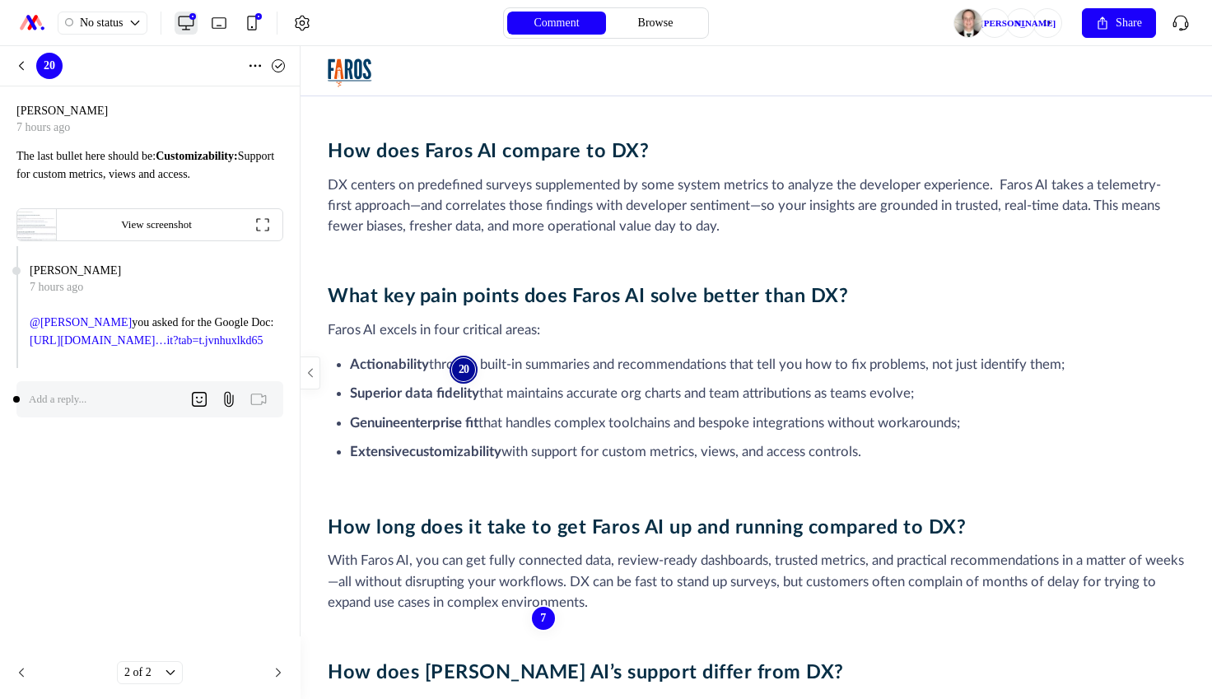
scroll to position [3373, 0]
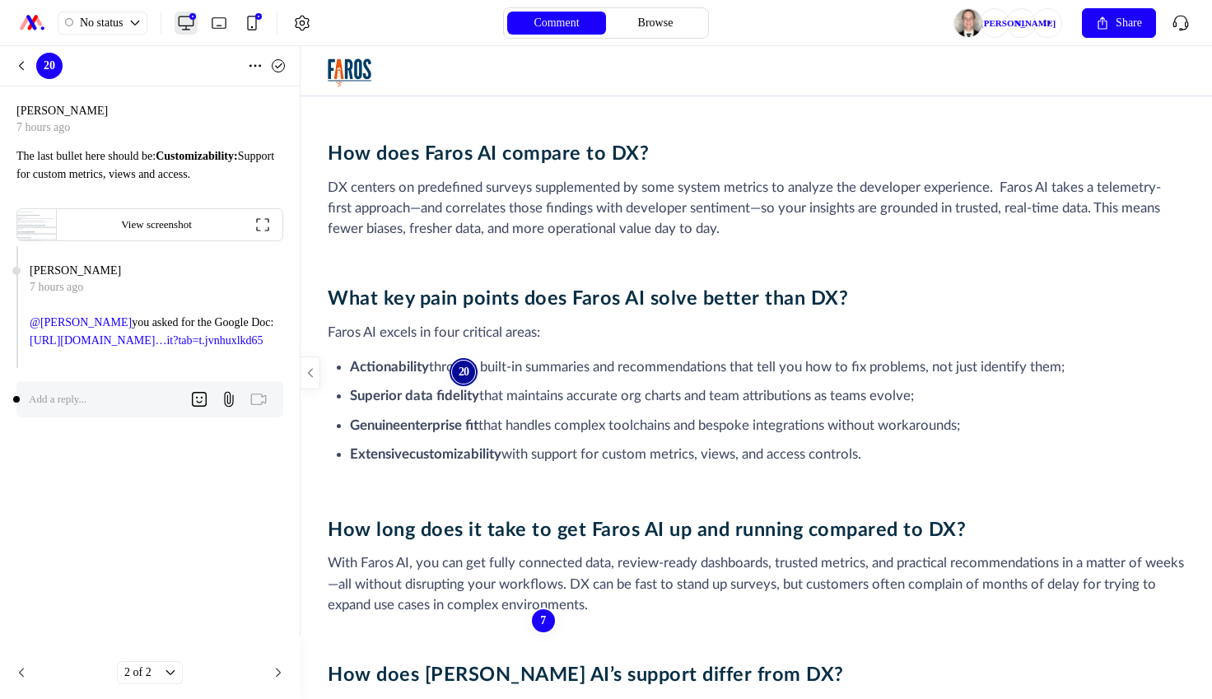
click at [110, 408] on p at bounding box center [102, 399] width 145 height 18
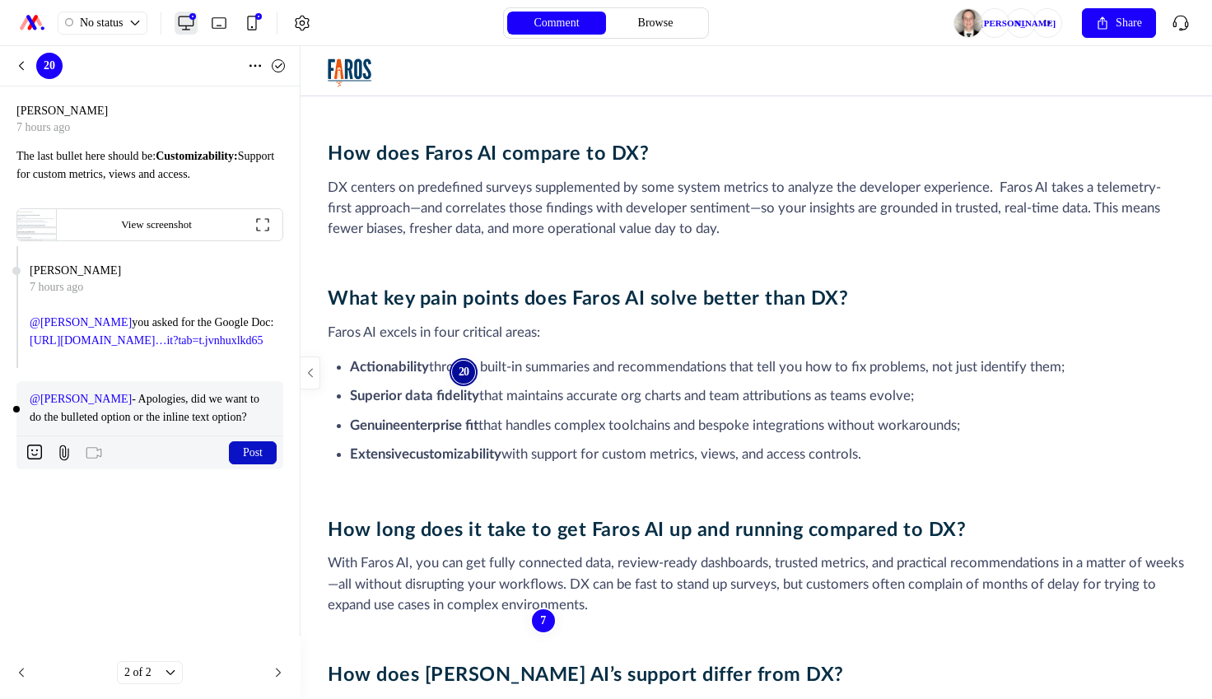
click at [254, 464] on button "Post" at bounding box center [253, 452] width 48 height 23
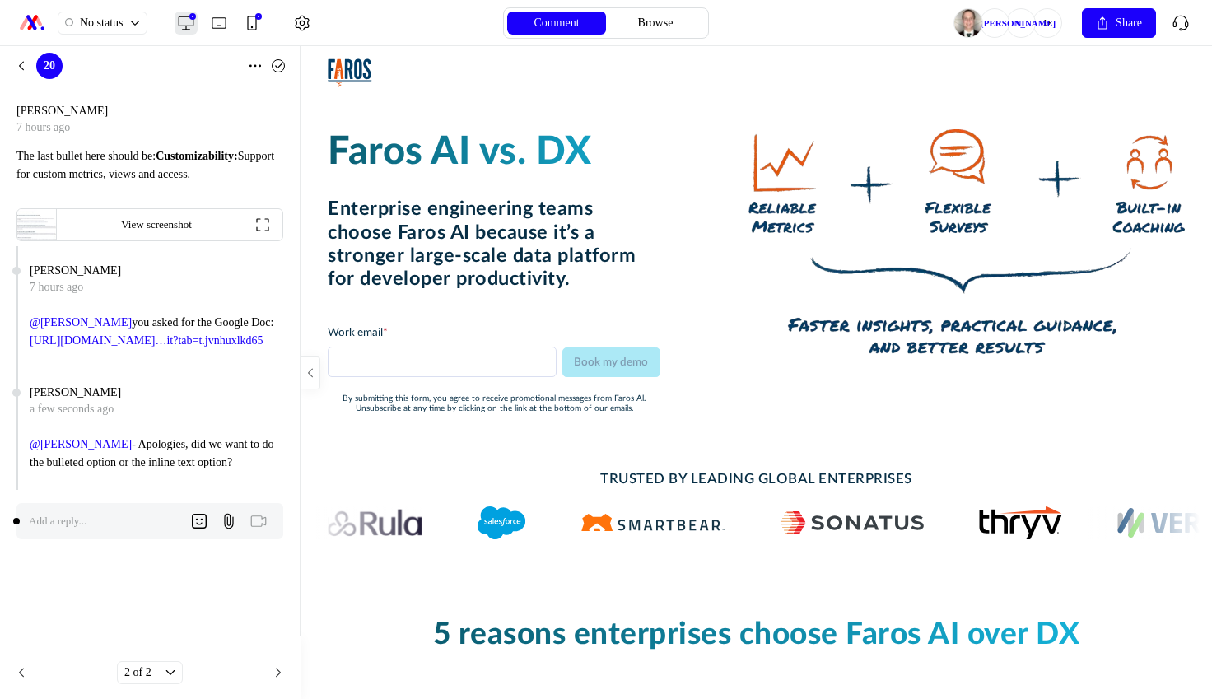
scroll to position [10, 0]
